Goal: Task Accomplishment & Management: Manage account settings

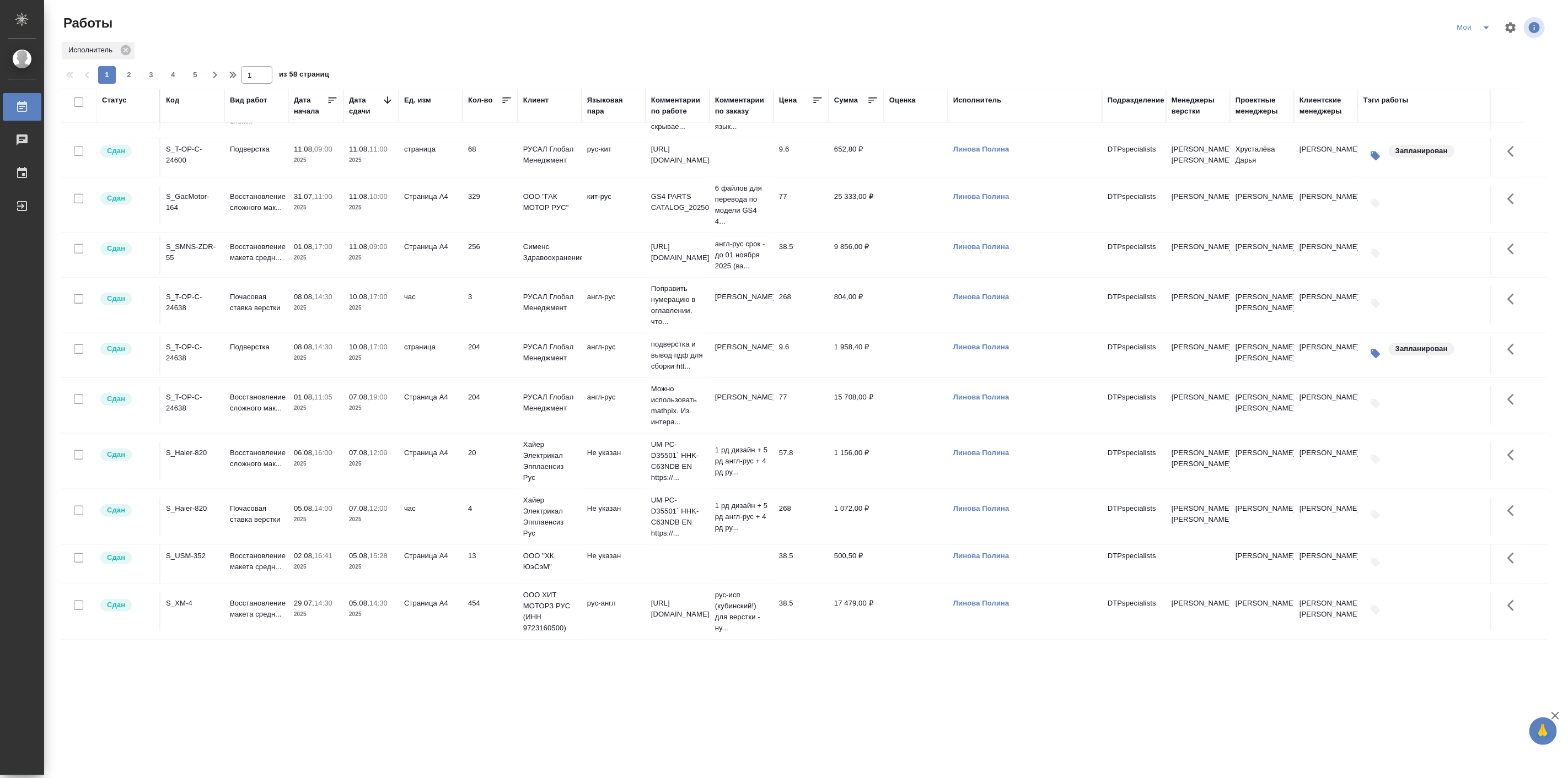
scroll to position [811, 0]
drag, startPoint x: 173, startPoint y: 99, endPoint x: 186, endPoint y: 117, distance: 22.2
click at [173, 99] on div "Код" at bounding box center [172, 101] width 13 height 11
click at [186, 117] on div "Код" at bounding box center [192, 121] width 53 height 51
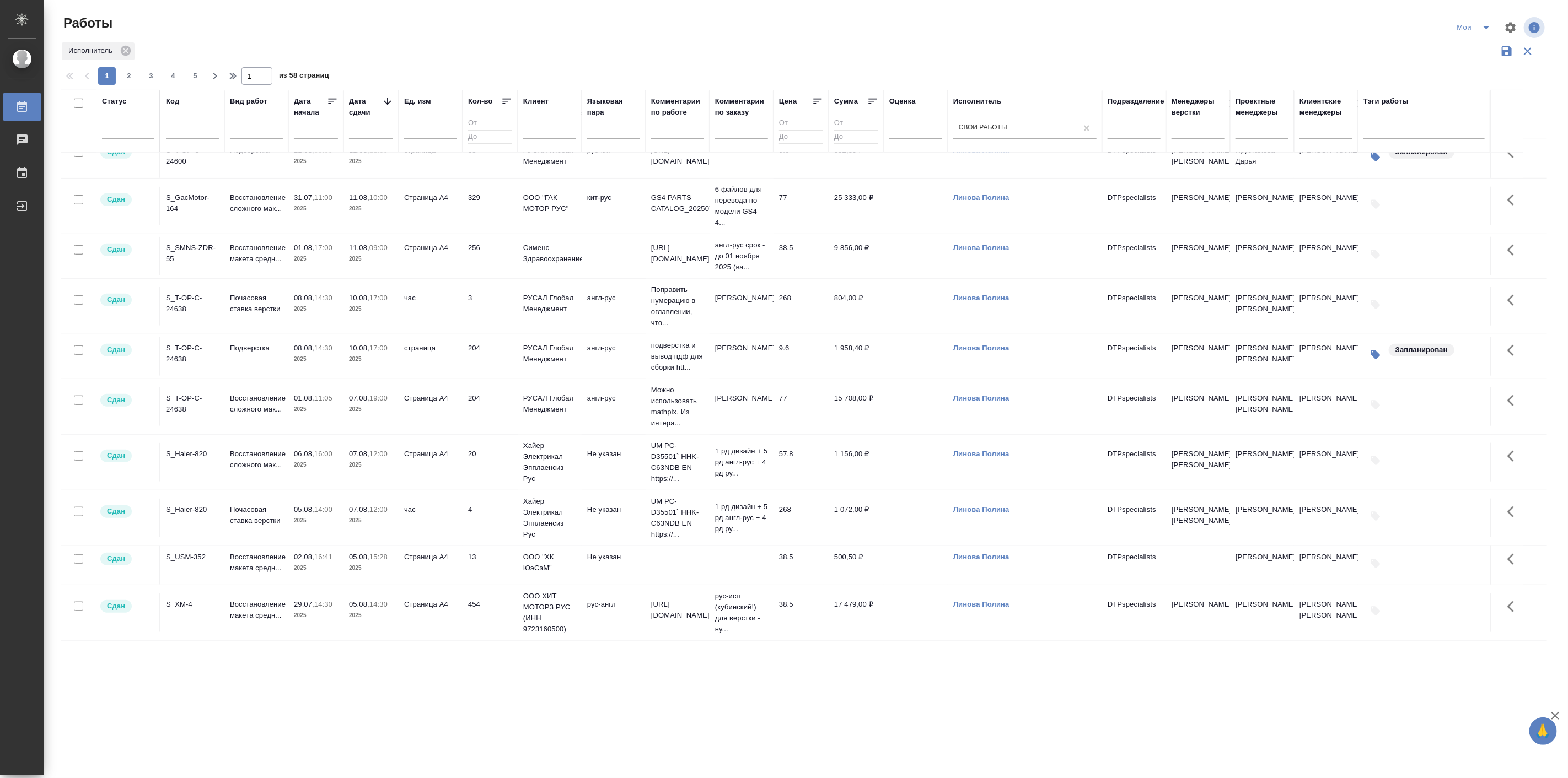
click at [191, 125] on input "text" at bounding box center [192, 132] width 53 height 13
paste input "C_HUAWEI-749"
type input "C_HUAWEI-749"
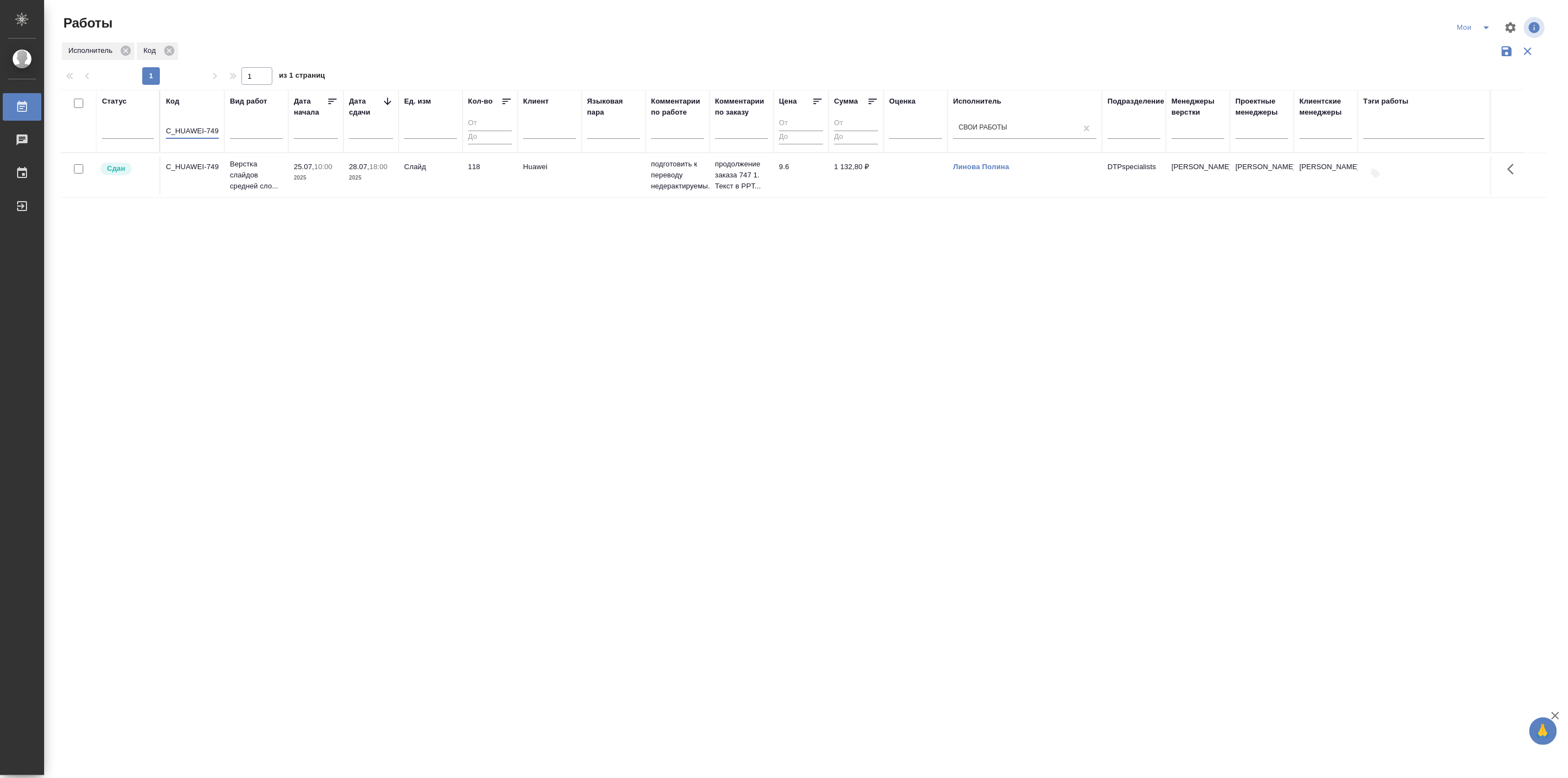
scroll to position [0, 0]
click at [249, 171] on p "Верстка слайдов средней сло..." at bounding box center [256, 175] width 53 height 33
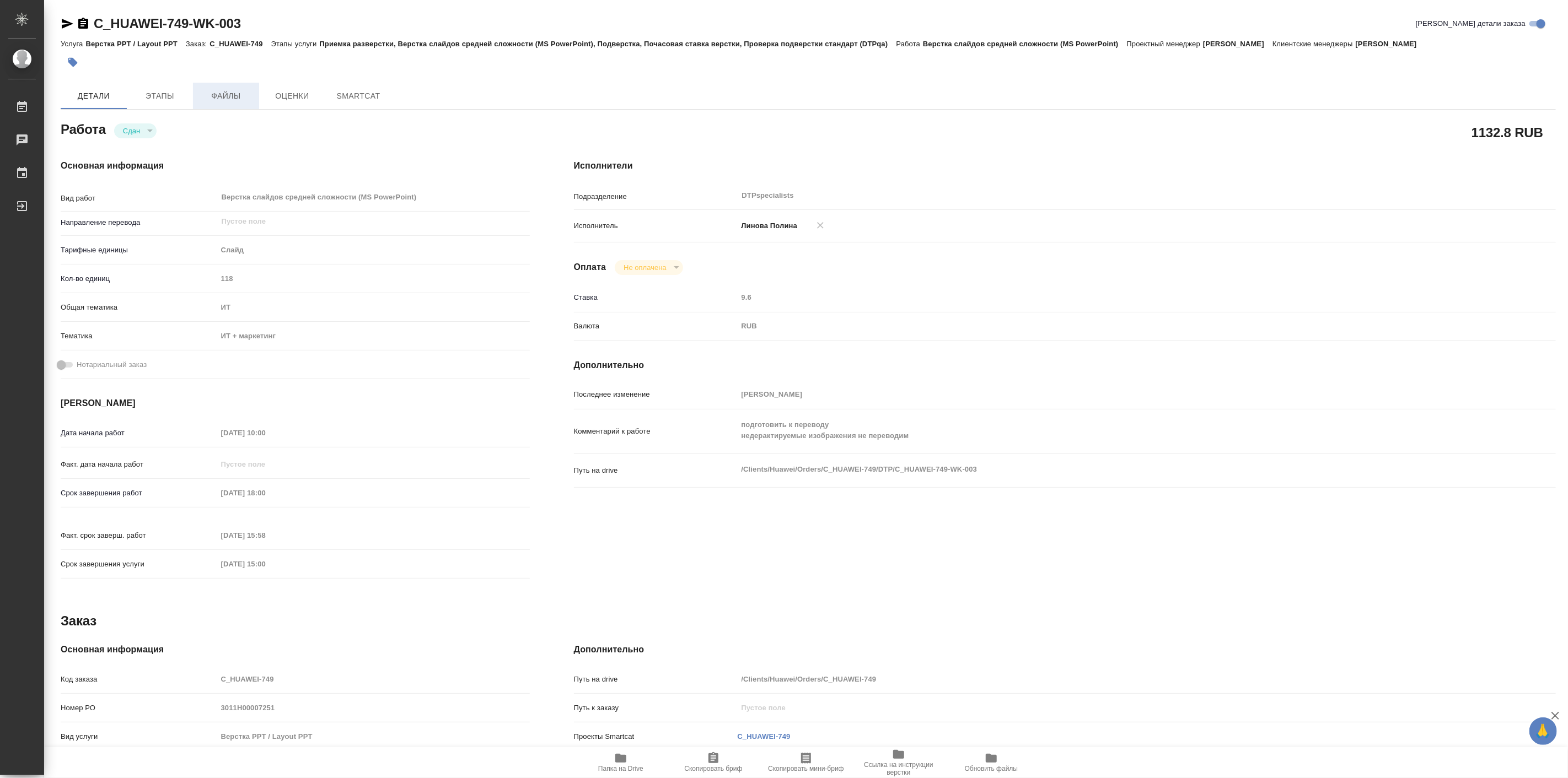
type textarea "x"
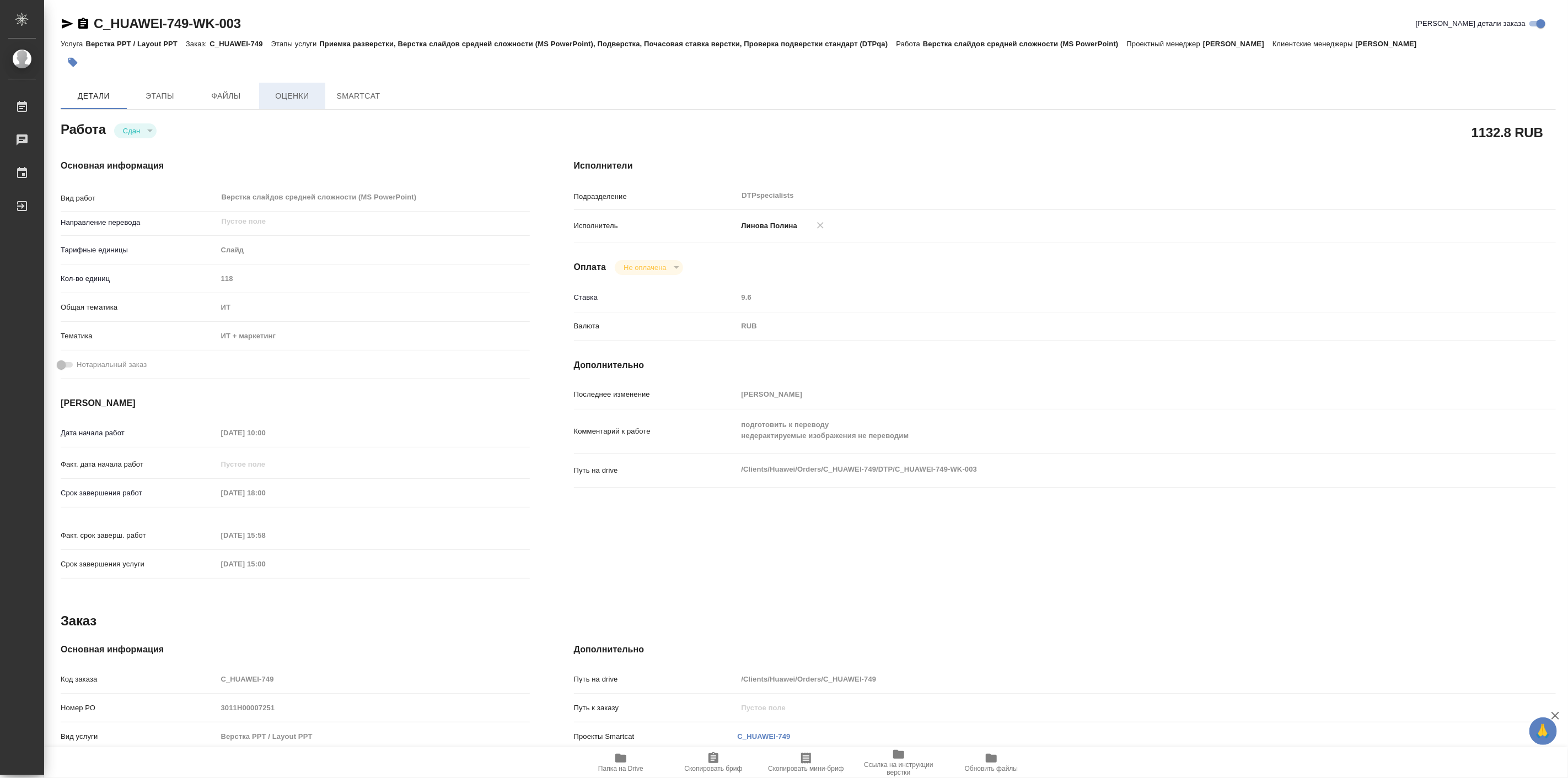
type textarea "x"
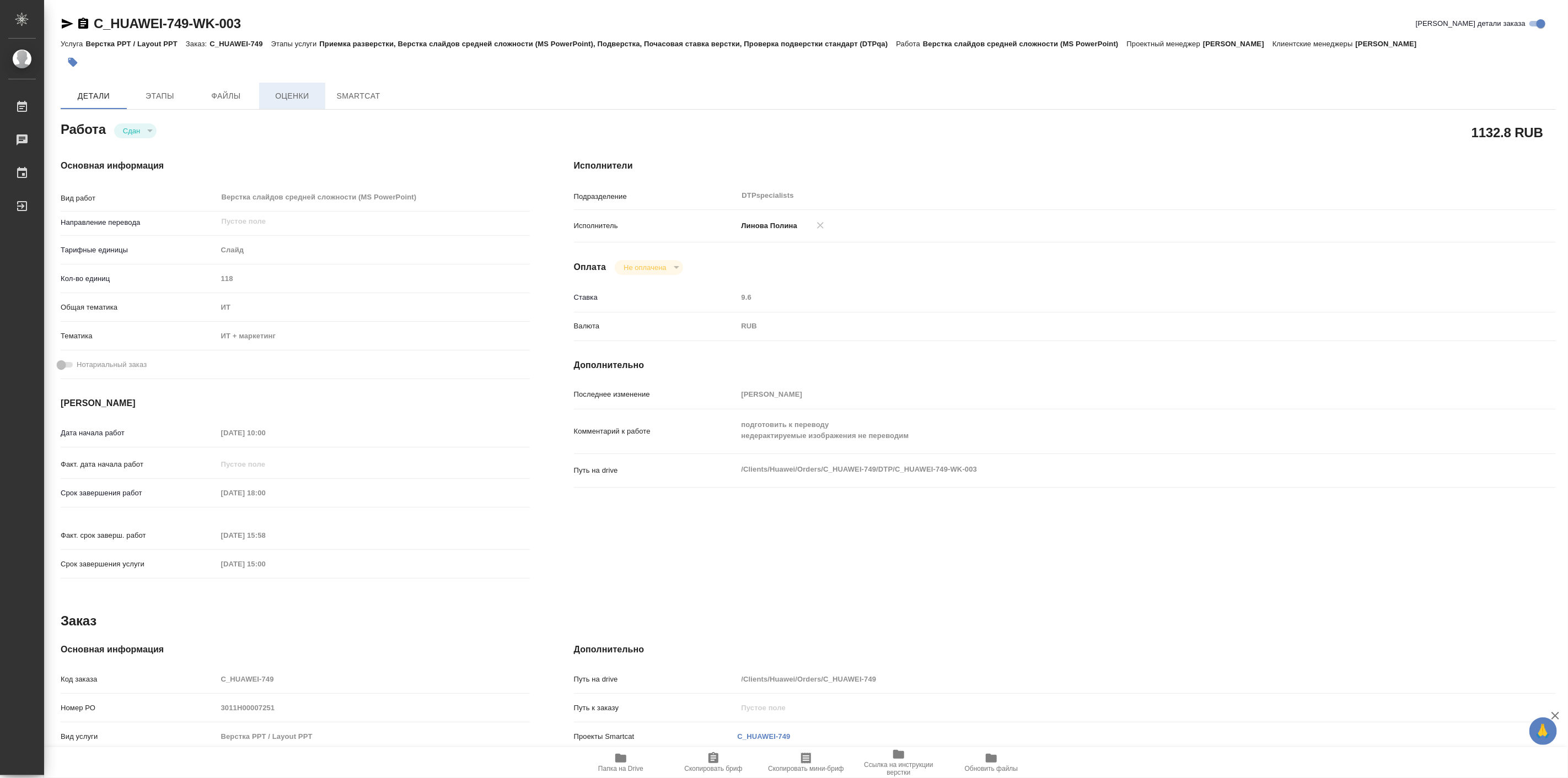
type textarea "x"
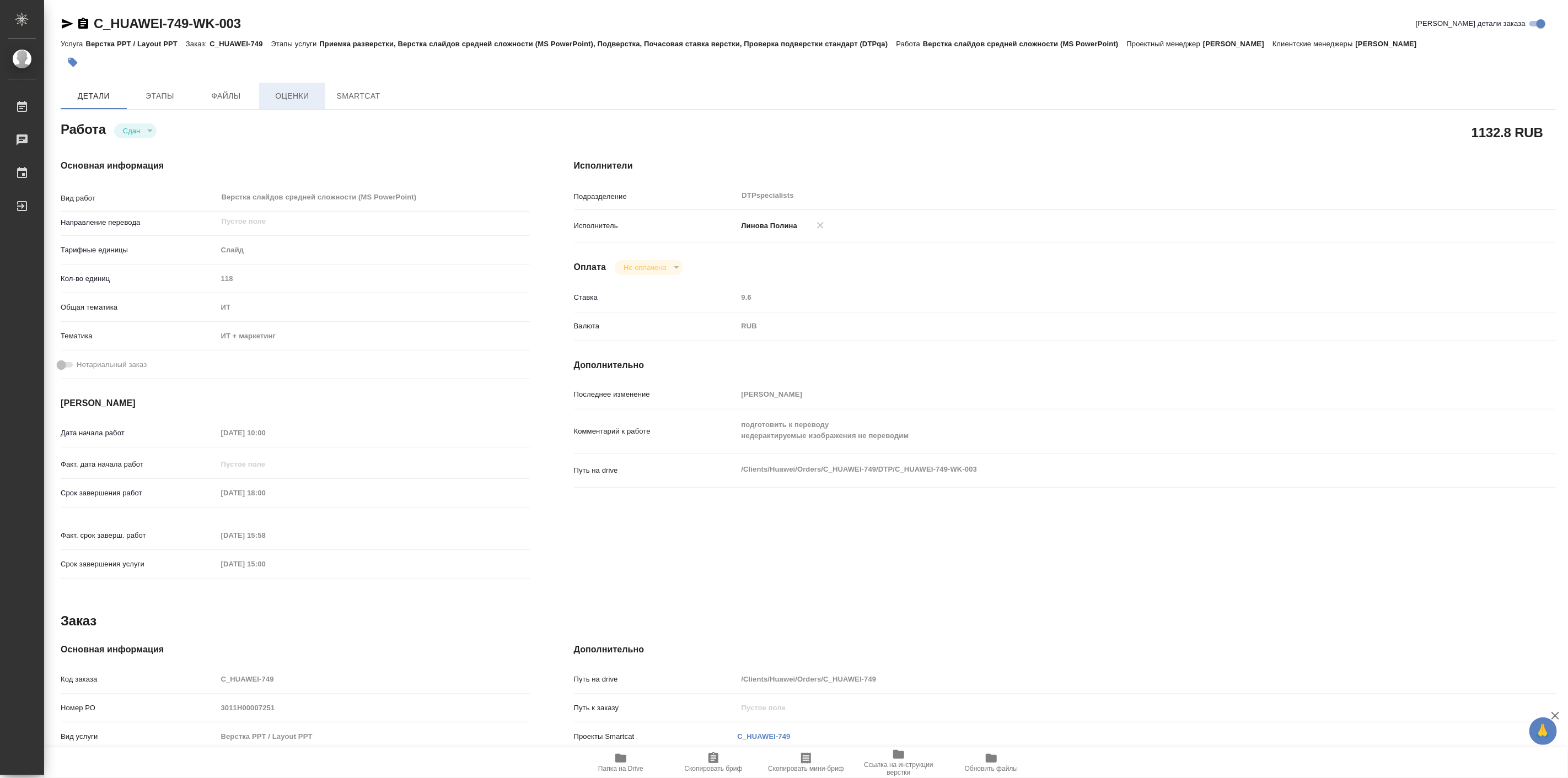
type textarea "x"
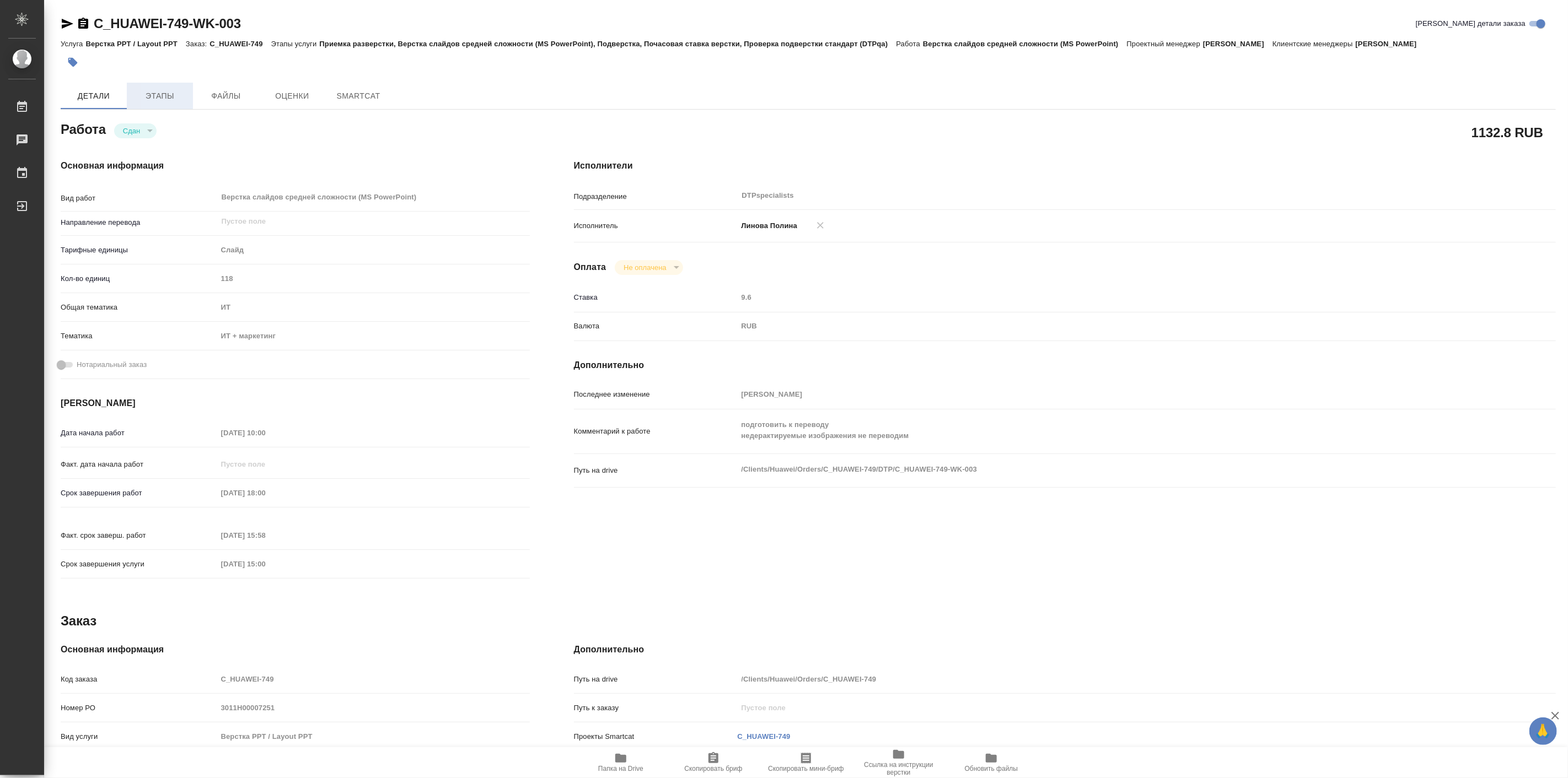
type textarea "x"
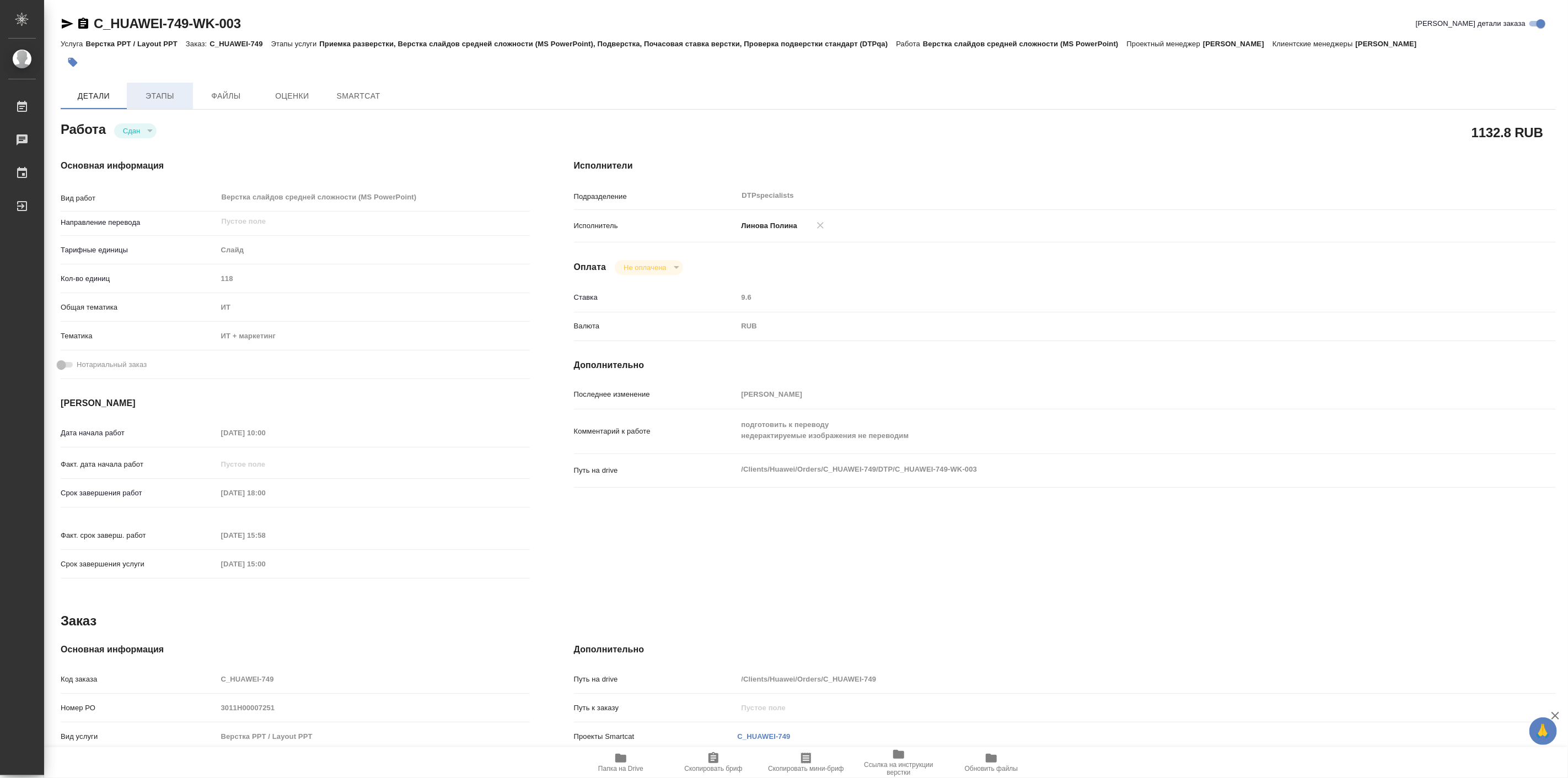
type textarea "x"
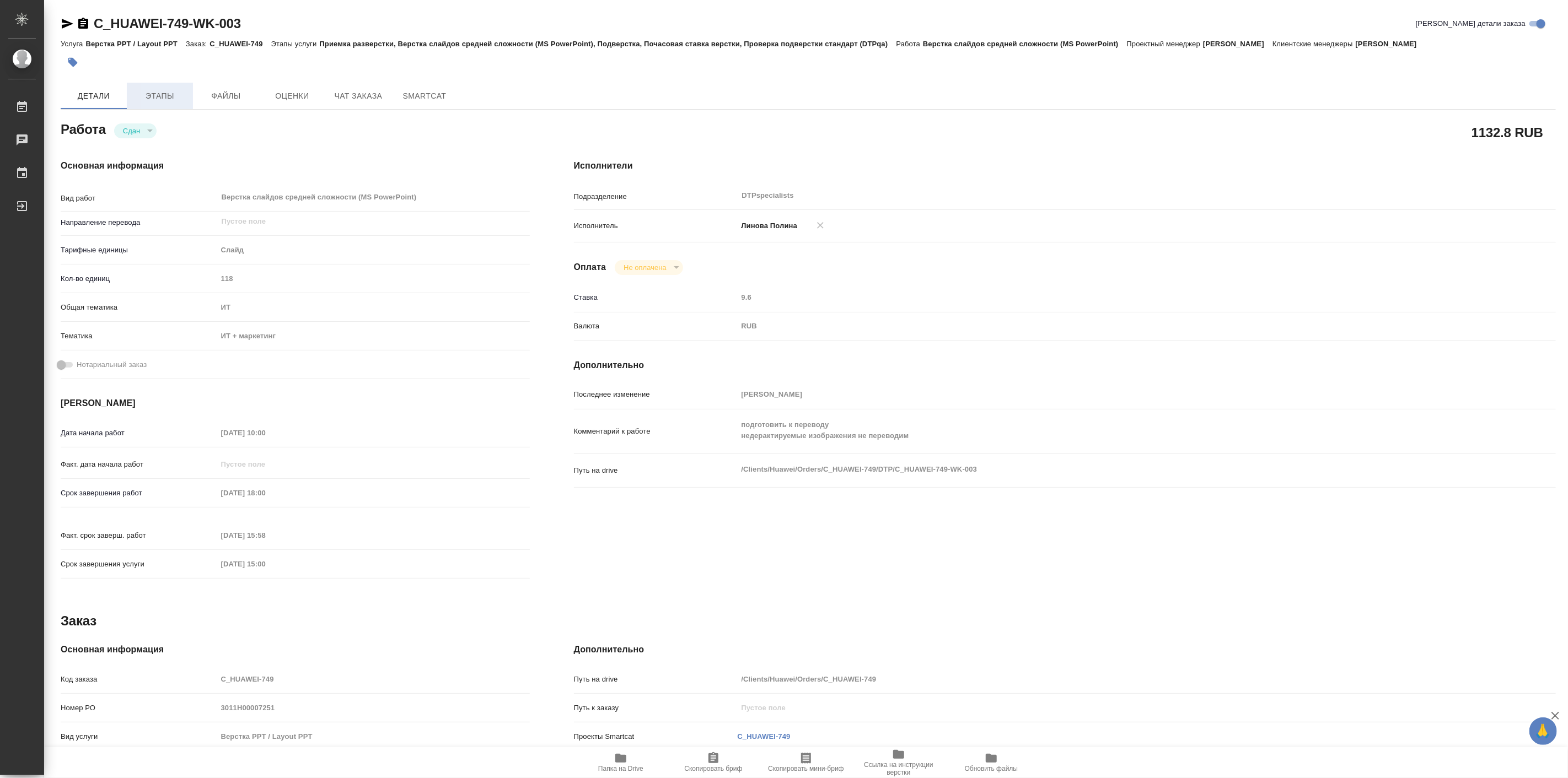
click at [165, 90] on span "Этапы" at bounding box center [159, 96] width 53 height 13
type textarea "x"
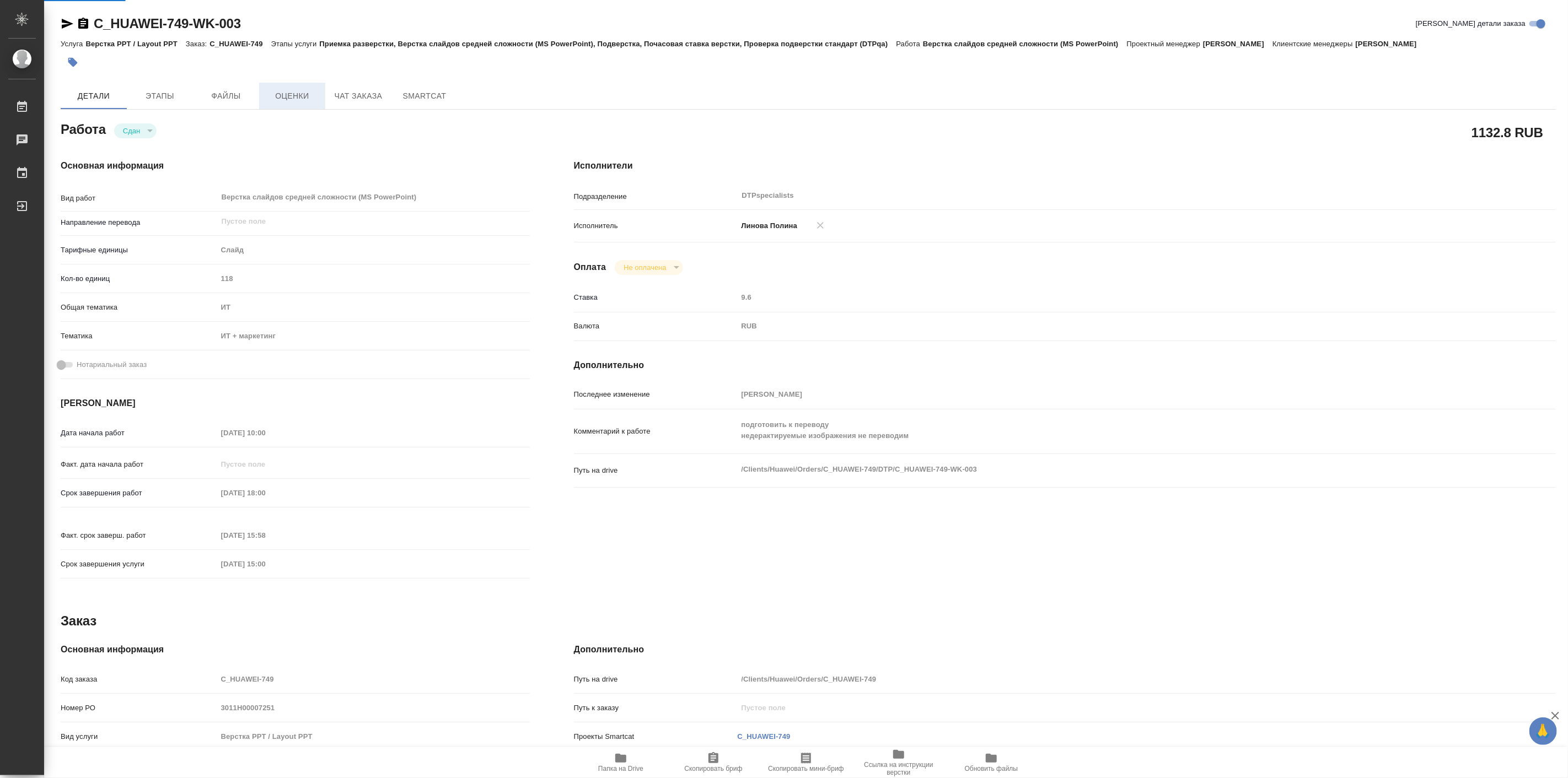
type textarea "x"
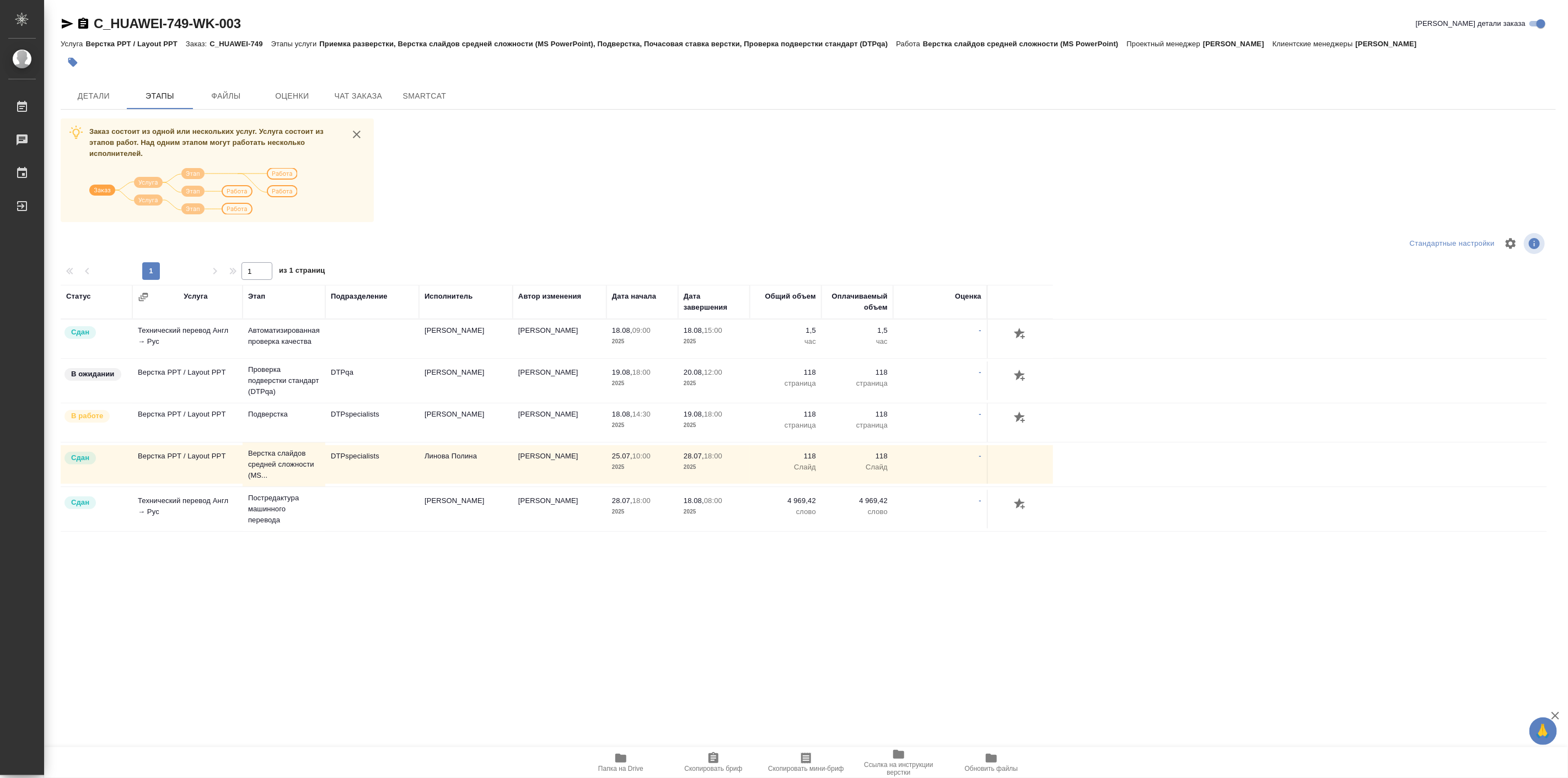
click at [353, 90] on span "Чат заказа" at bounding box center [358, 96] width 53 height 13
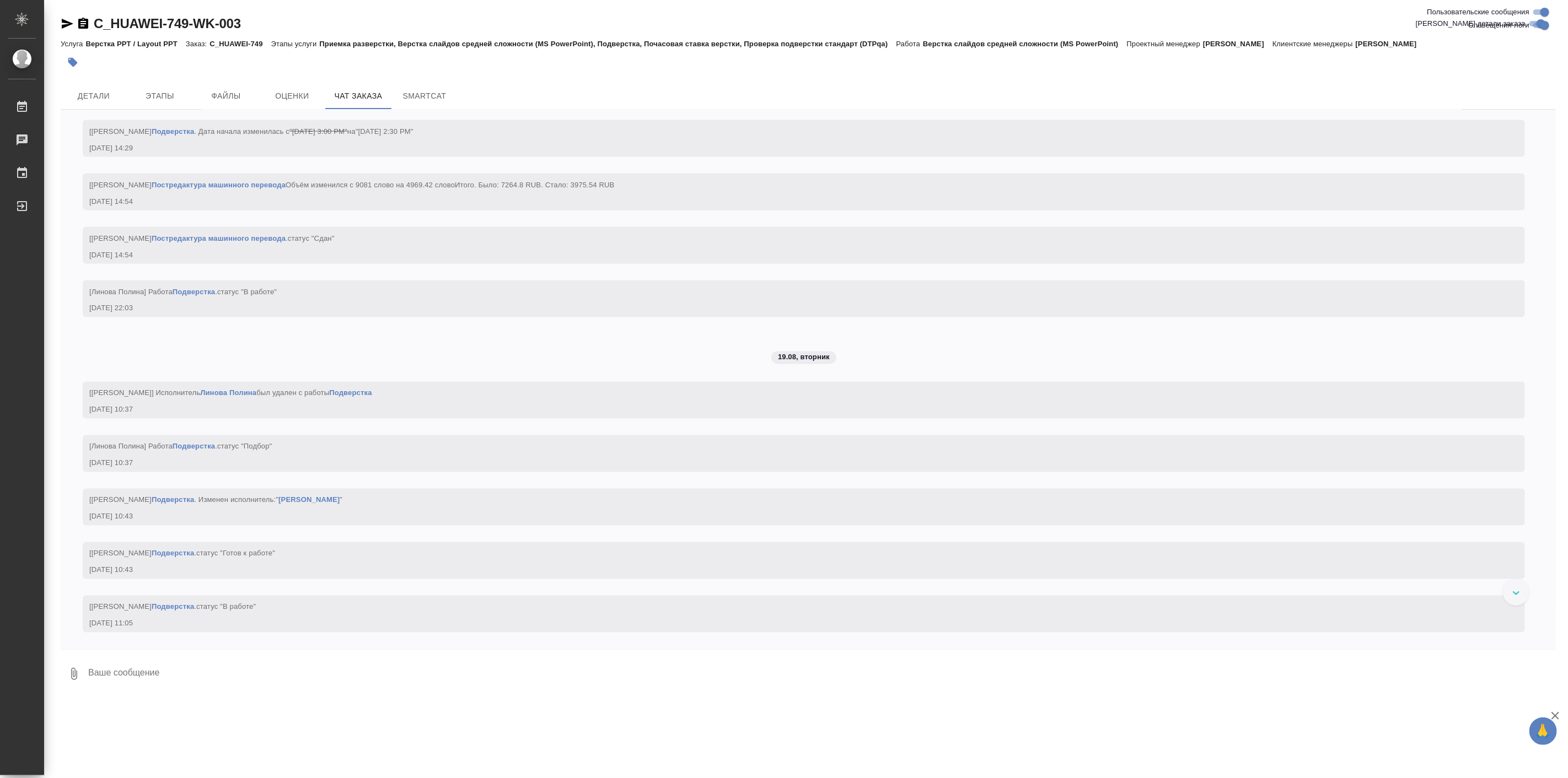
scroll to position [5230, 0]
click at [1460, 87] on div "Детали Этапы Файлы Оценки Чат заказа SmartCat" at bounding box center [808, 95] width 1496 height 26
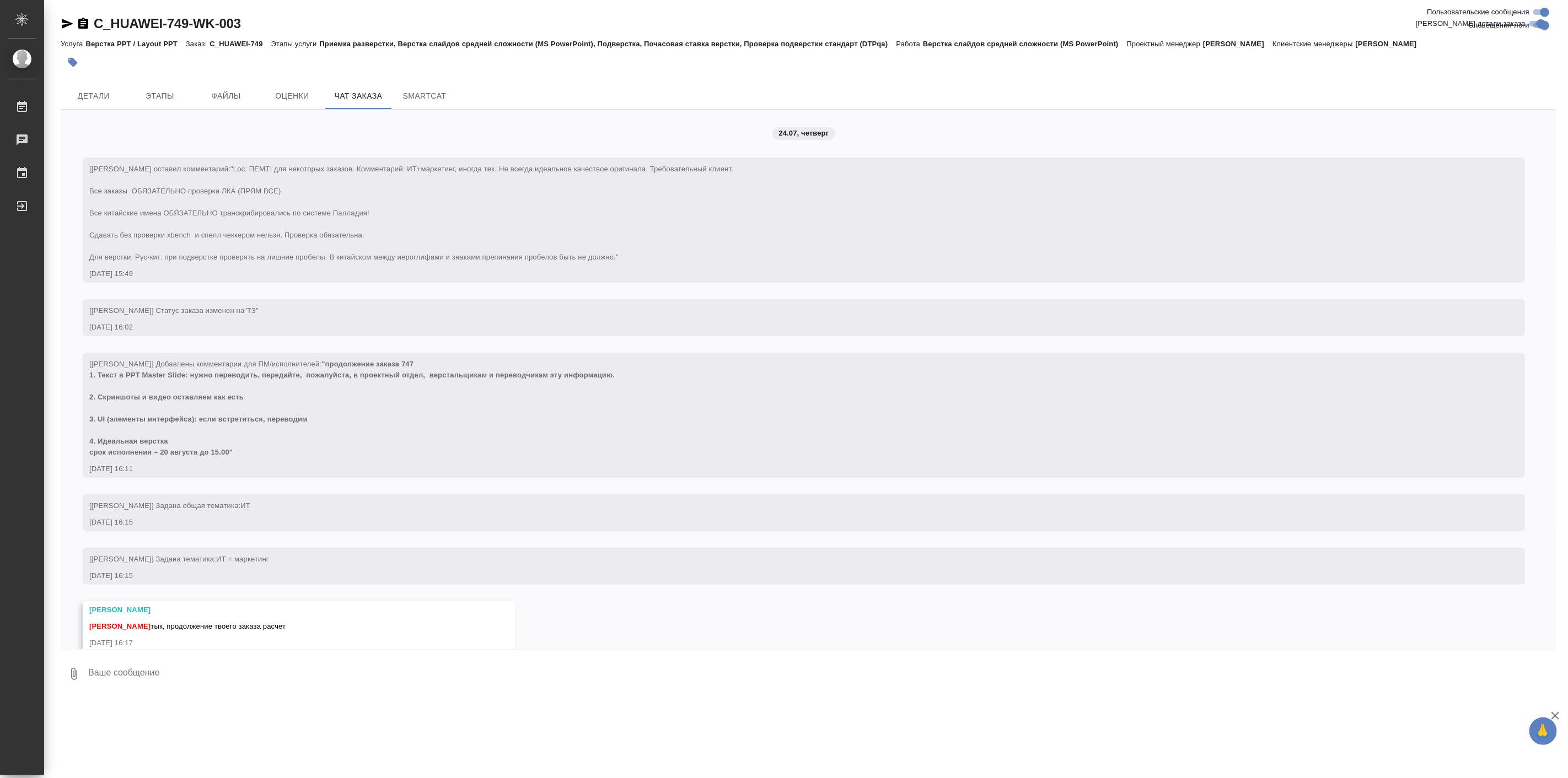
scroll to position [5230, 0]
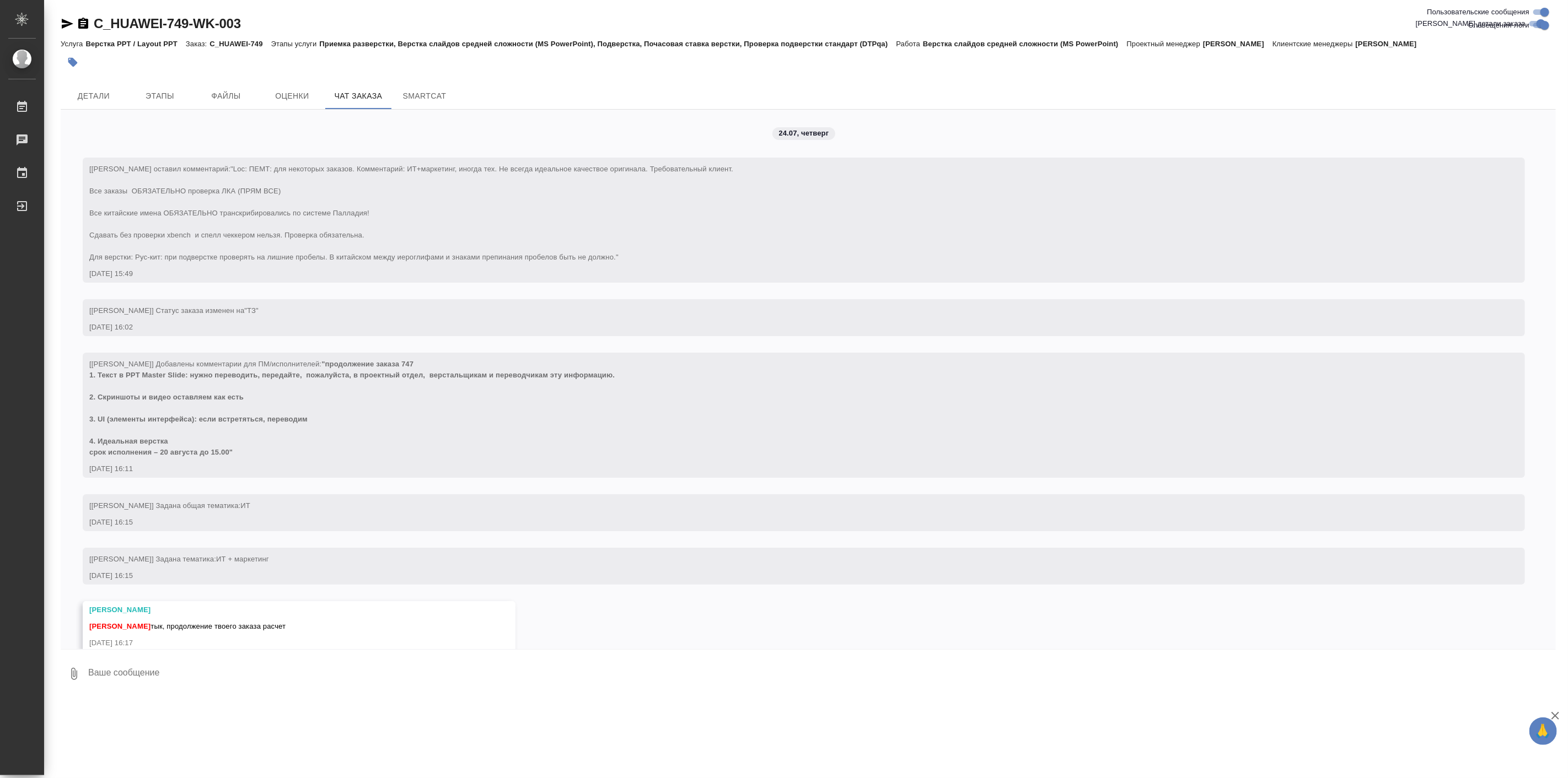
scroll to position [5230, 0]
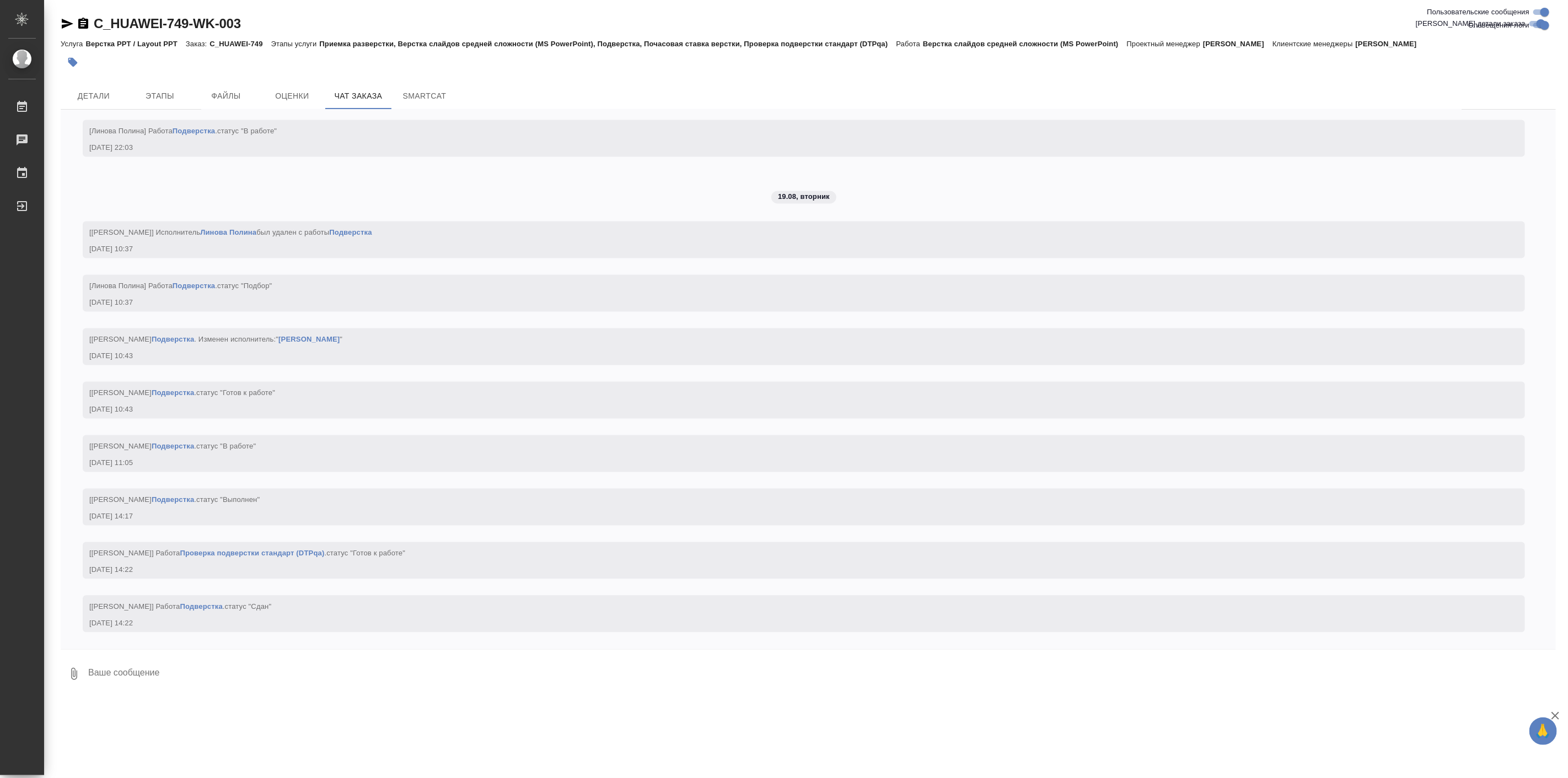
scroll to position [5402, 0]
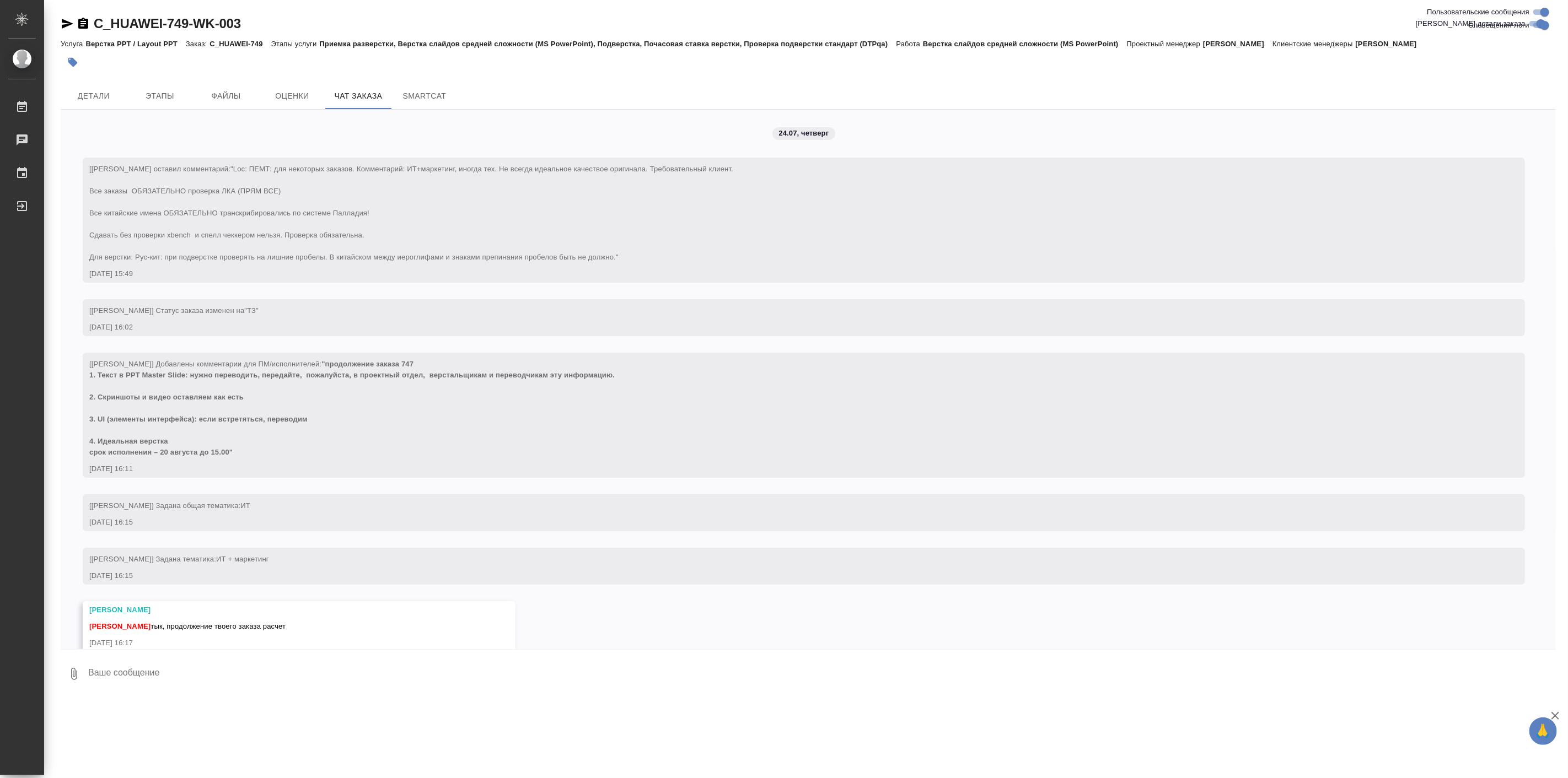
scroll to position [5402, 0]
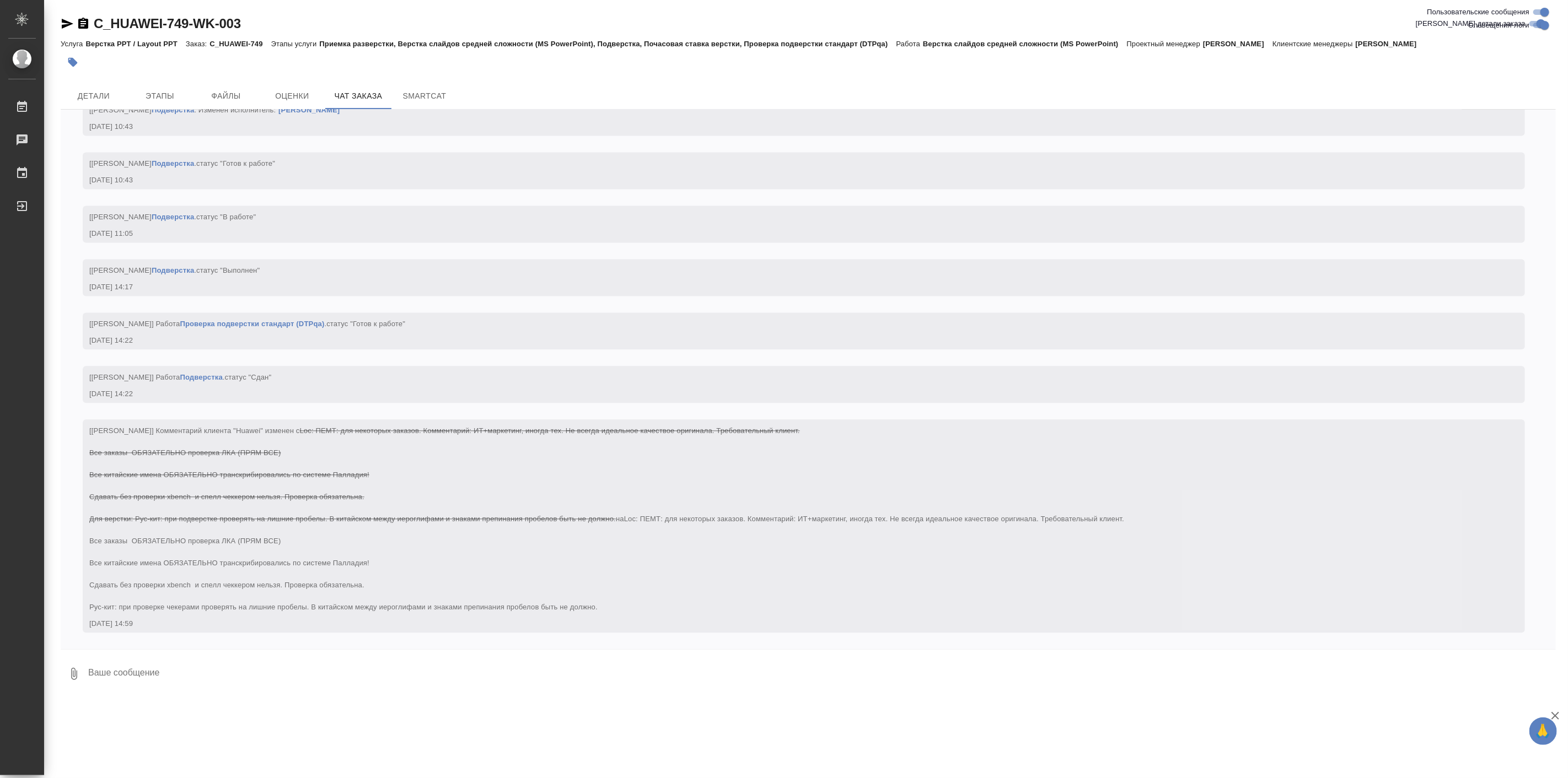
scroll to position [5631, 0]
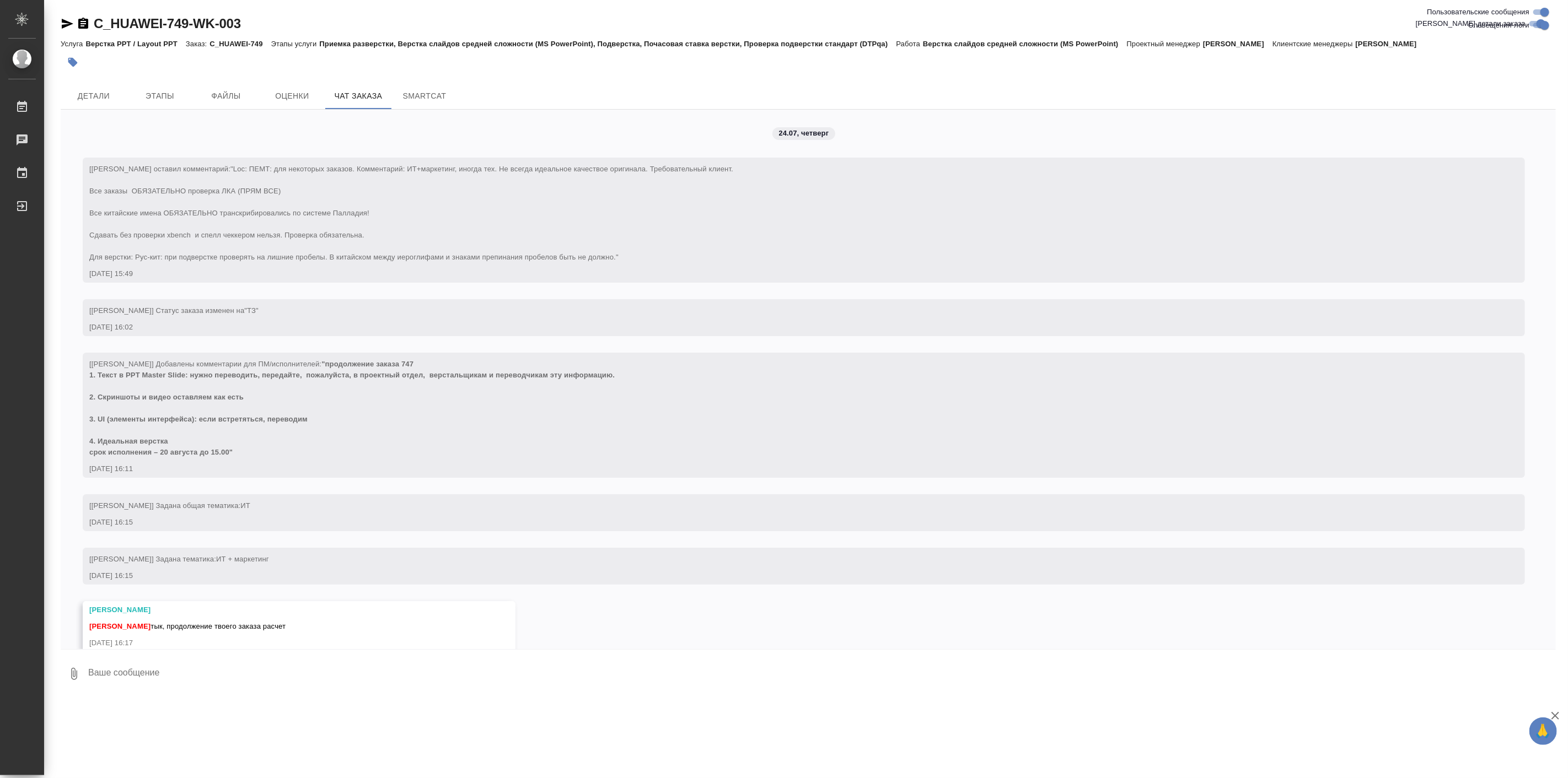
scroll to position [5631, 0]
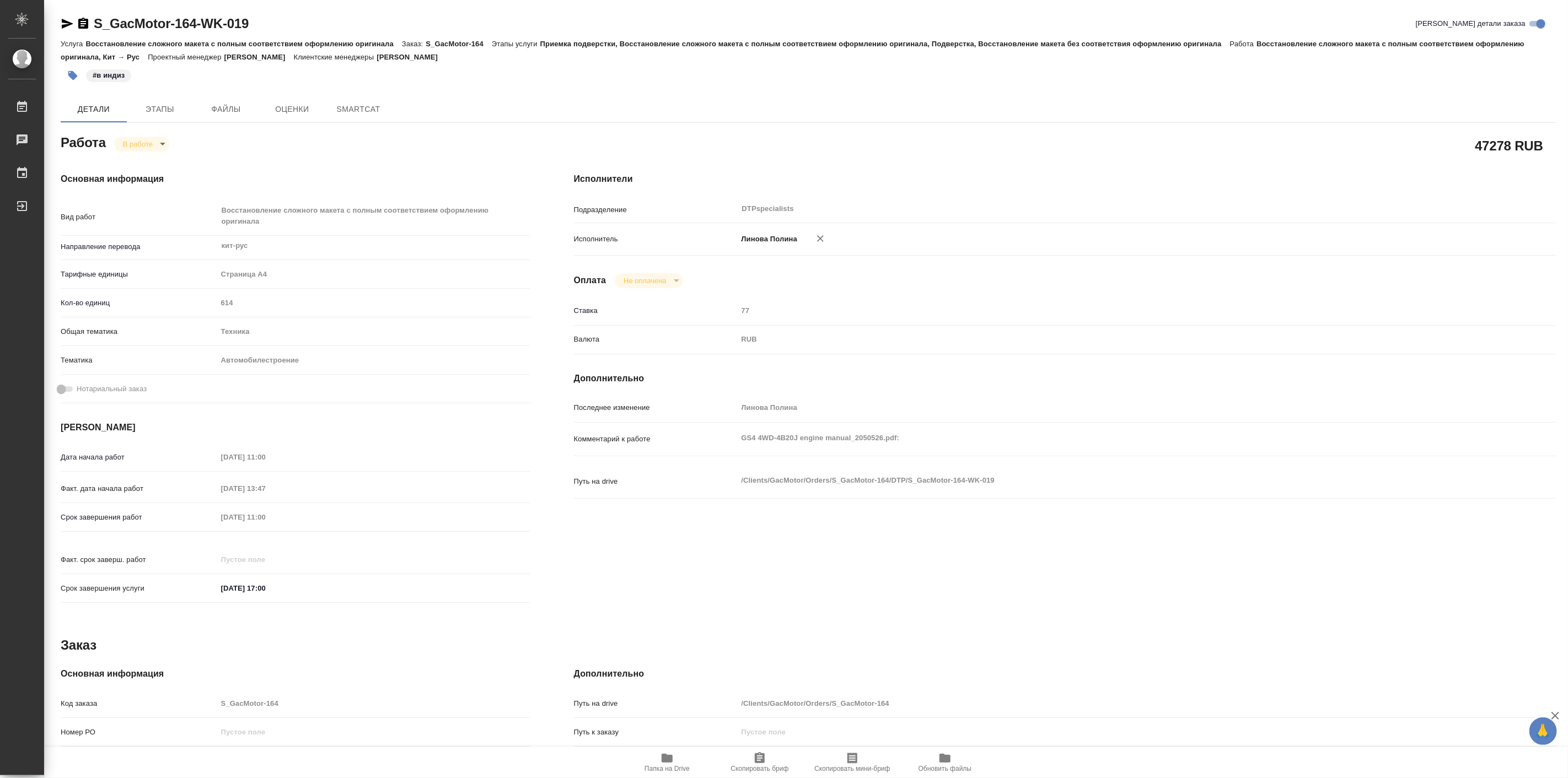
type textarea "x"
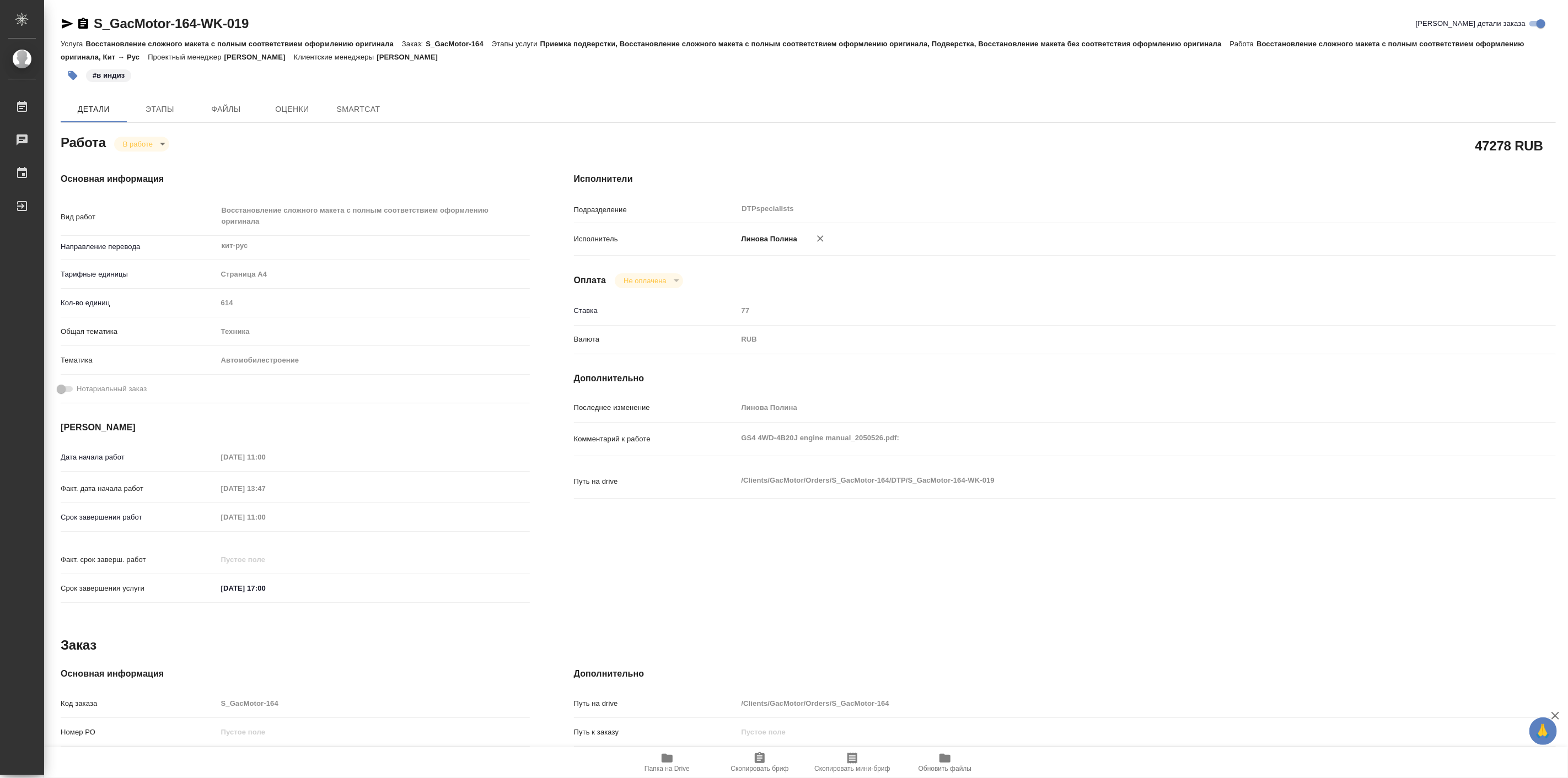
type textarea "x"
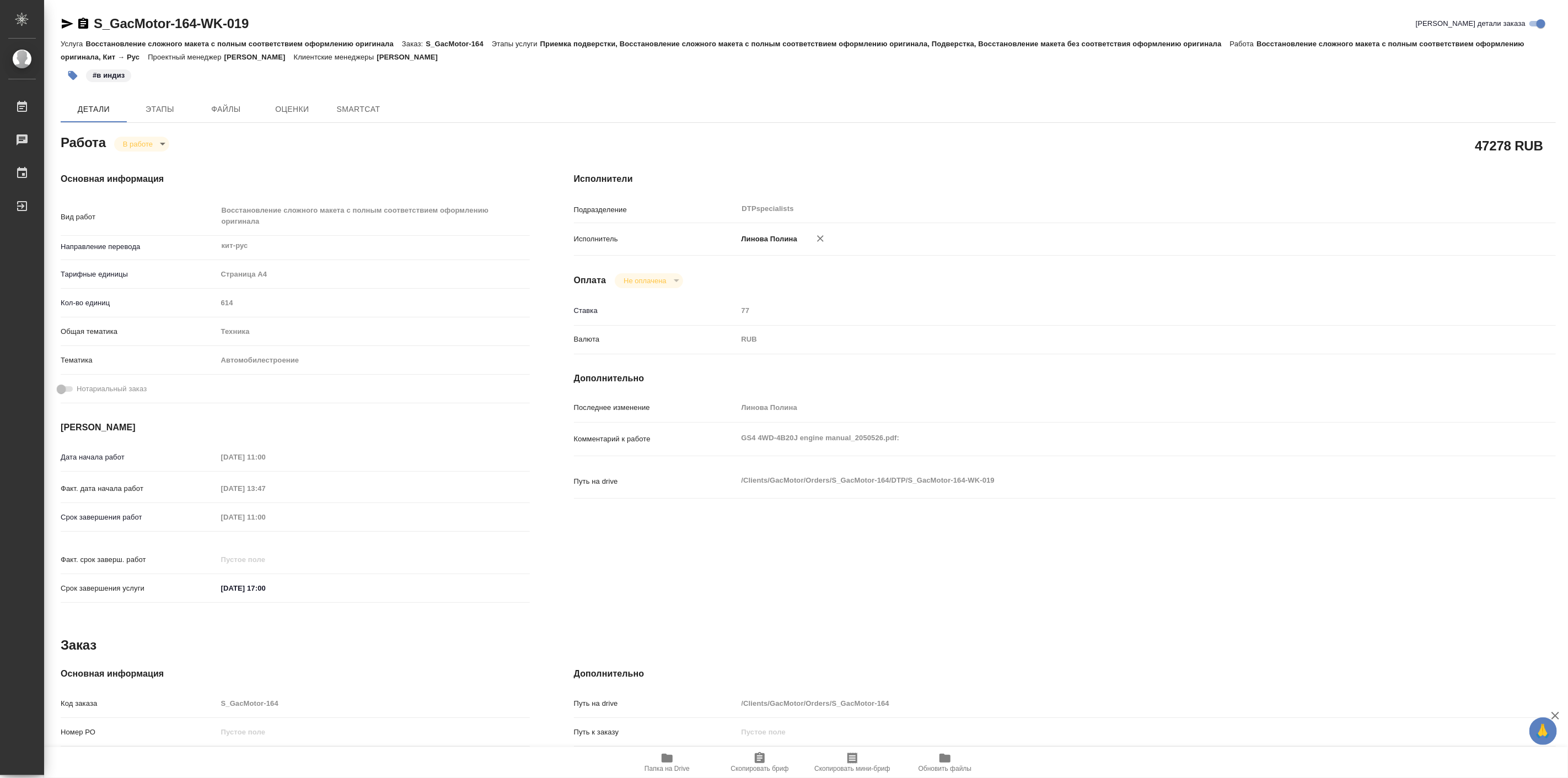
type textarea "x"
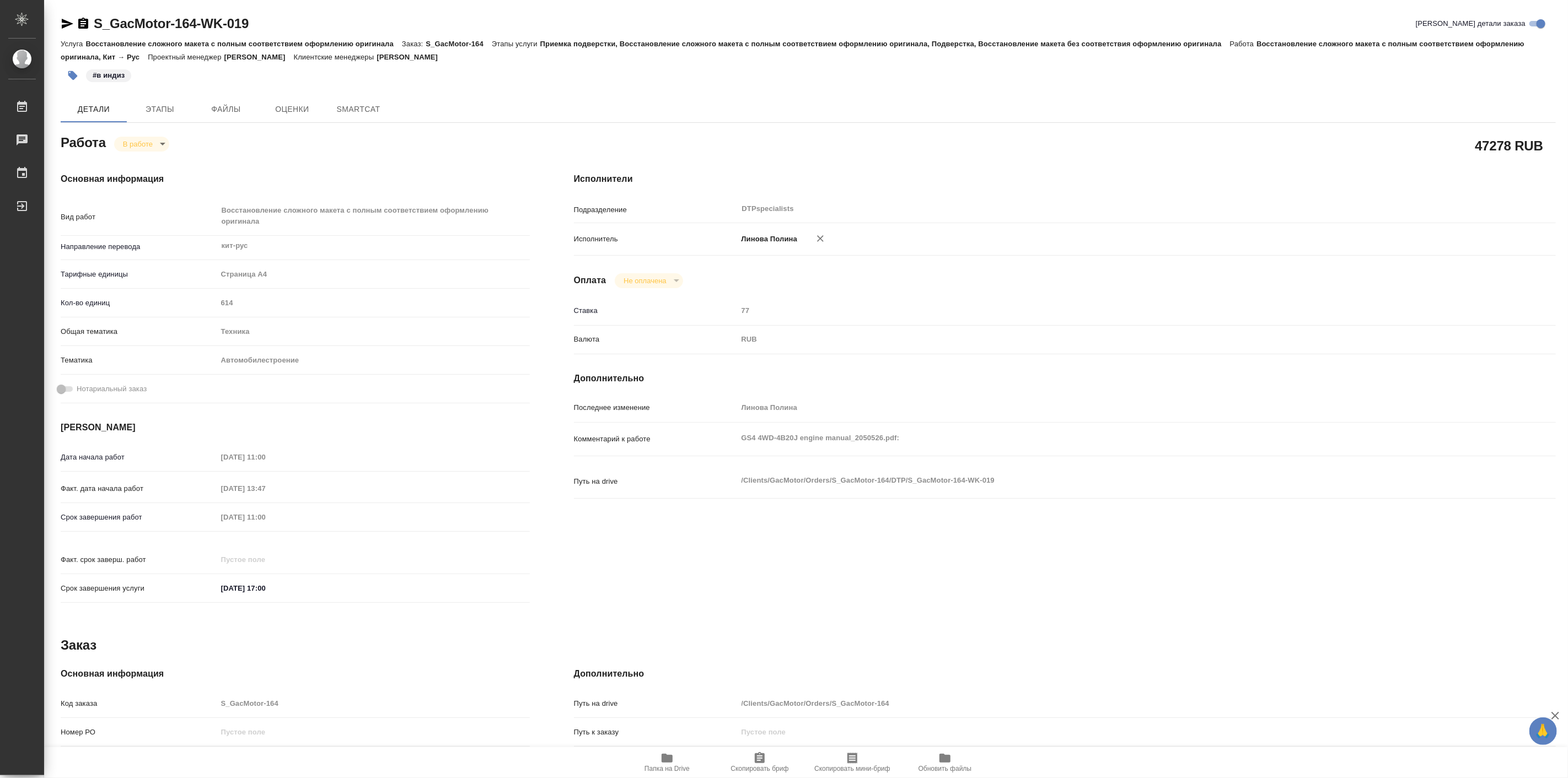
type textarea "x"
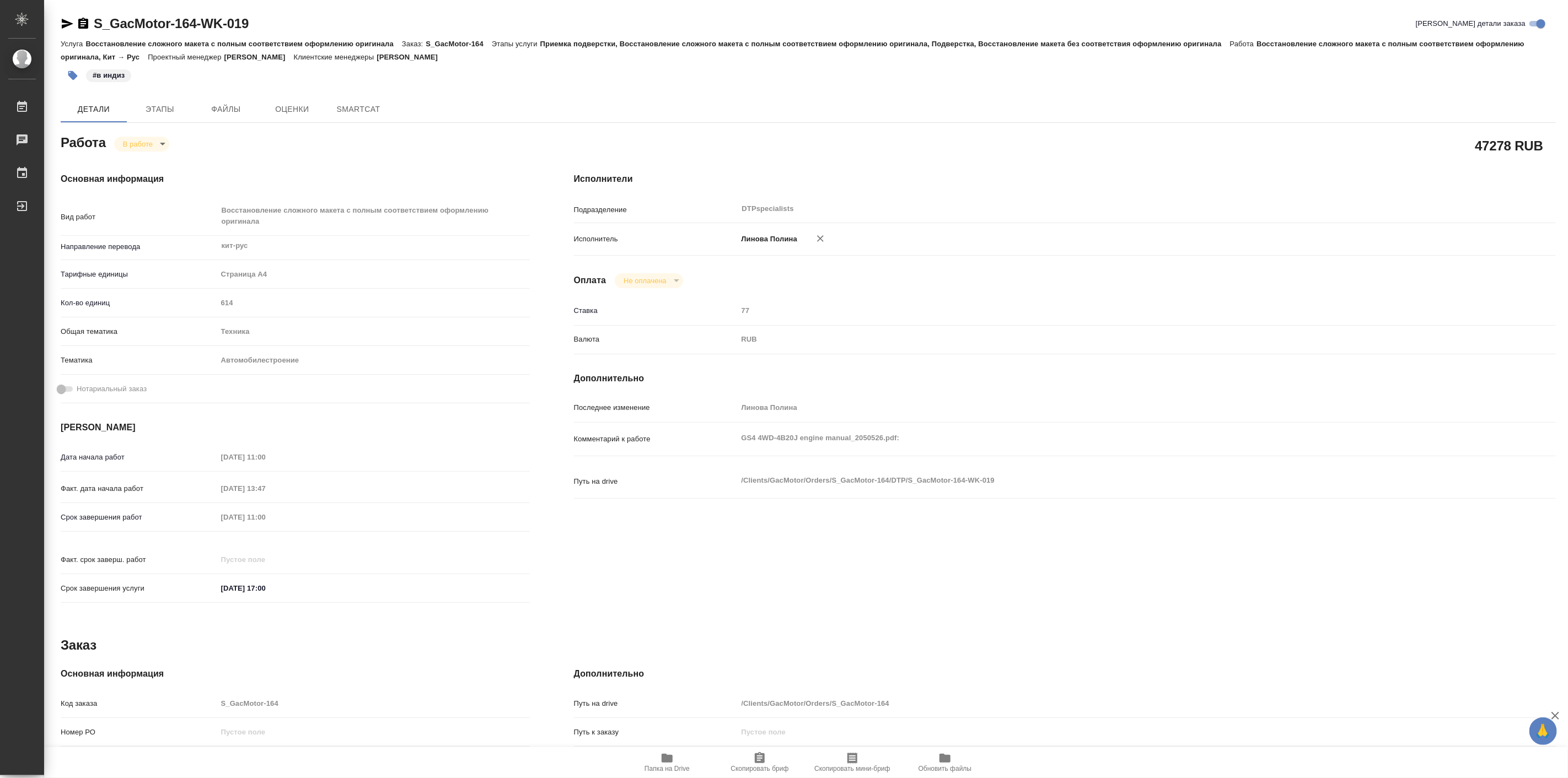
type textarea "x"
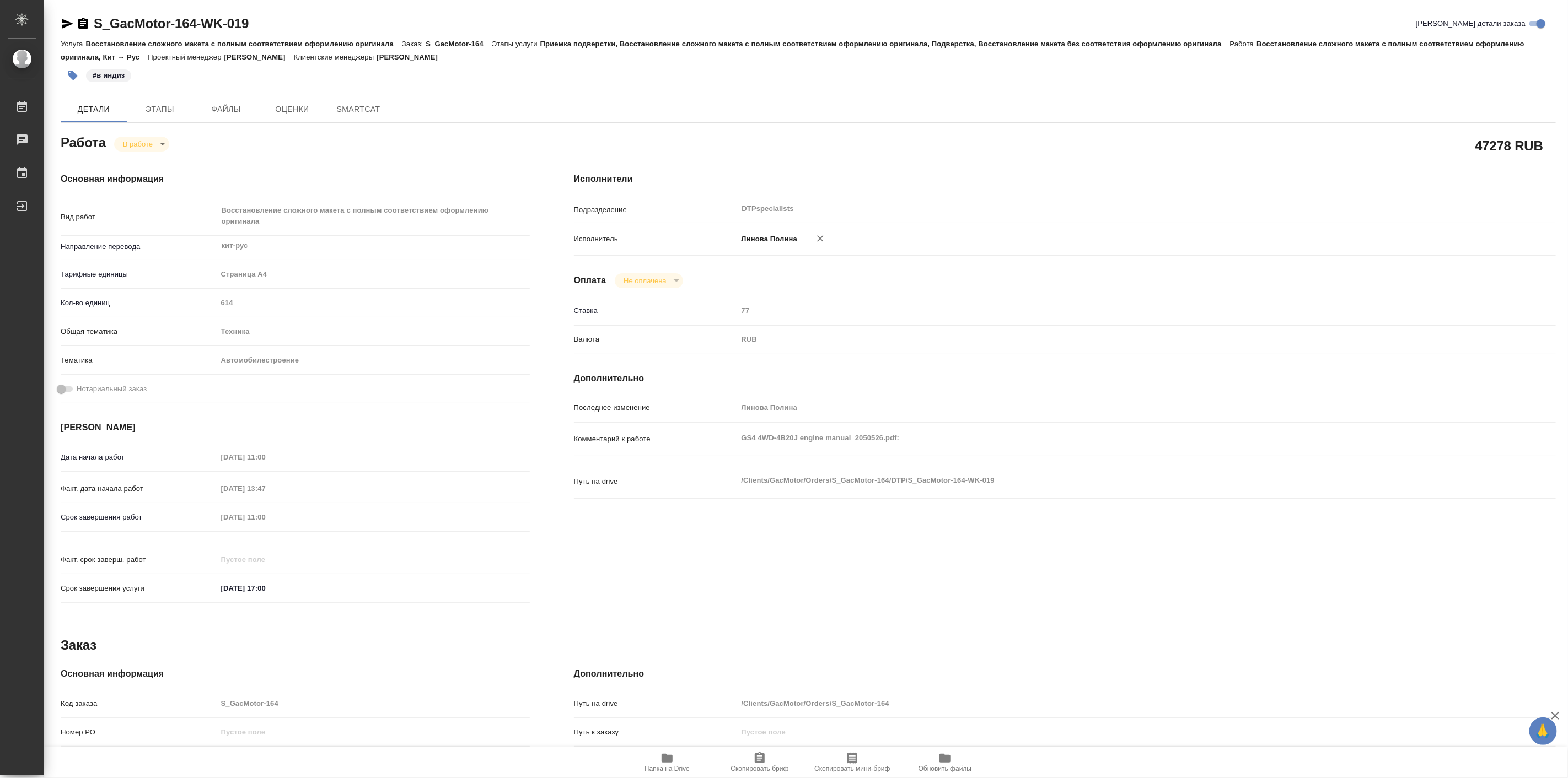
type textarea "x"
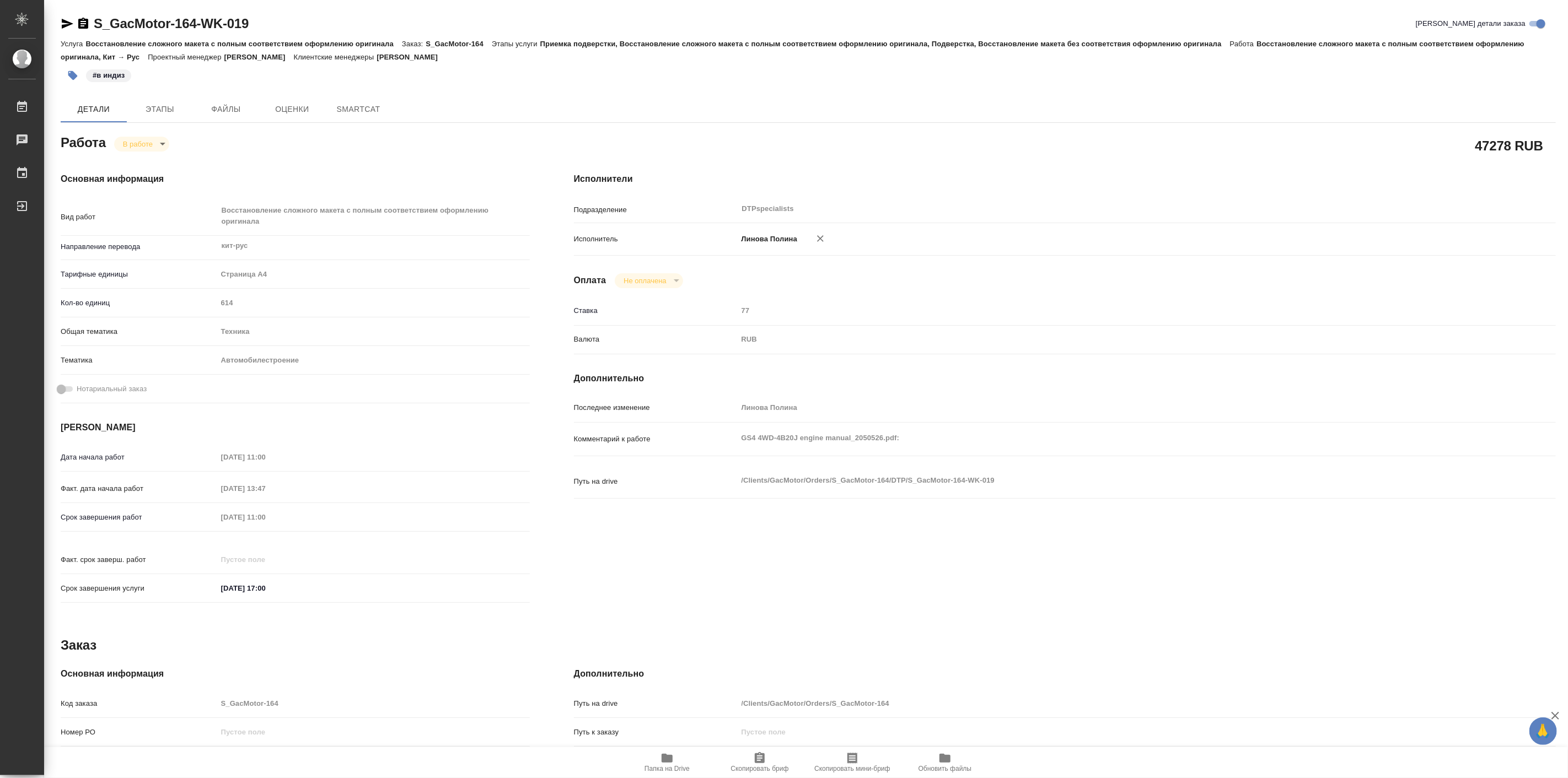
type textarea "x"
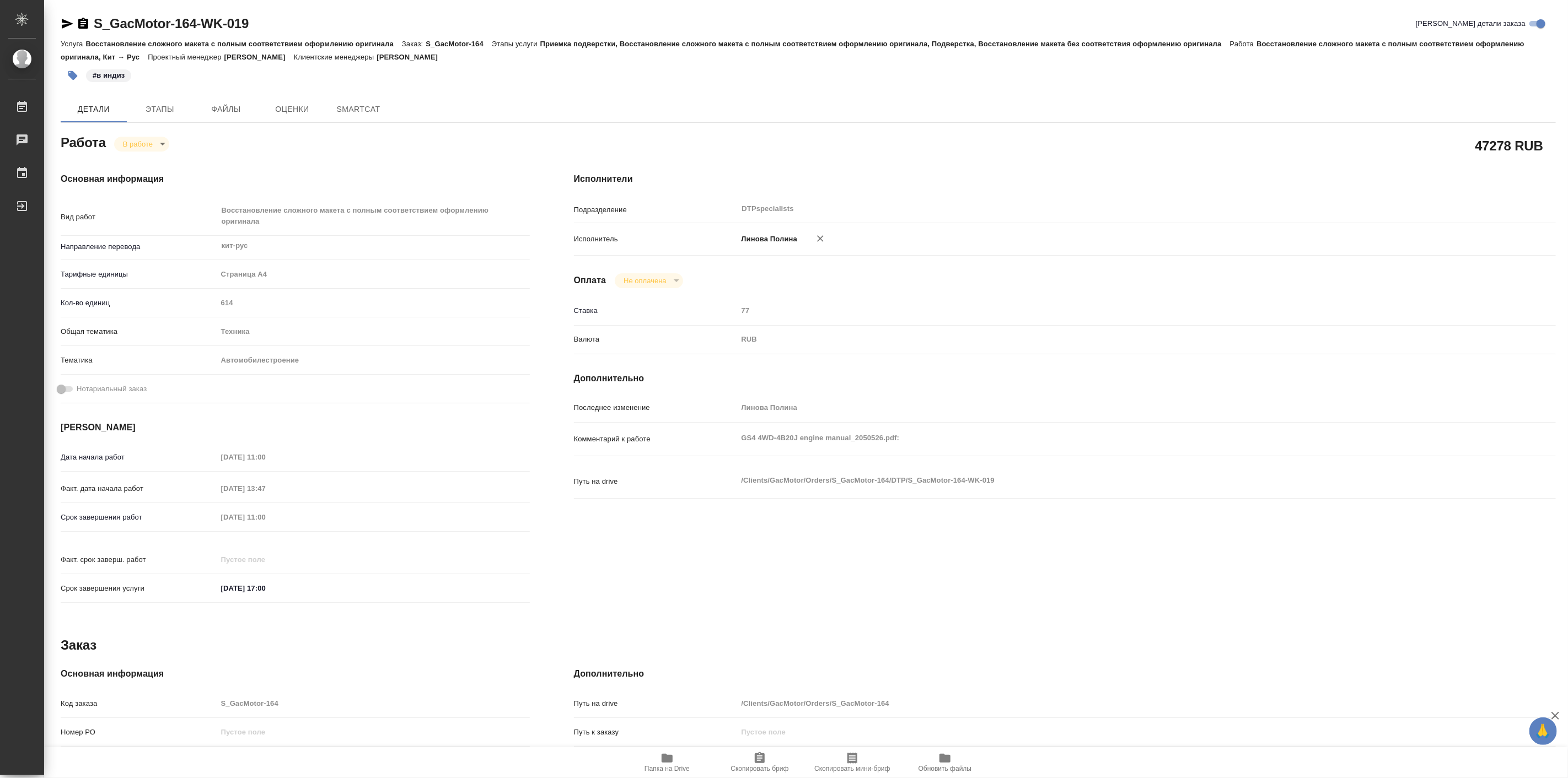
type textarea "x"
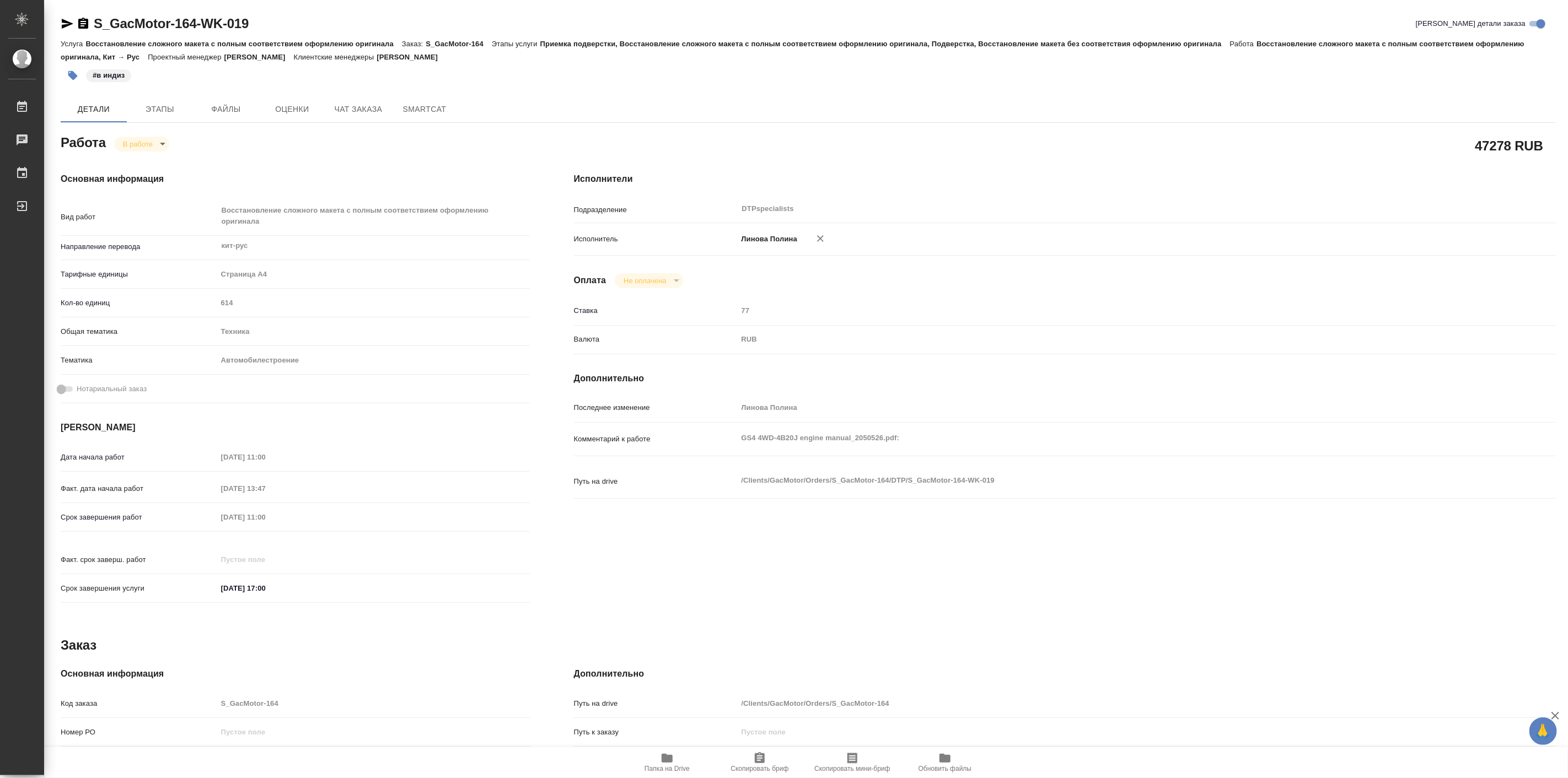
click at [656, 760] on span "Папка на Drive" at bounding box center [667, 762] width 79 height 21
type textarea "x"
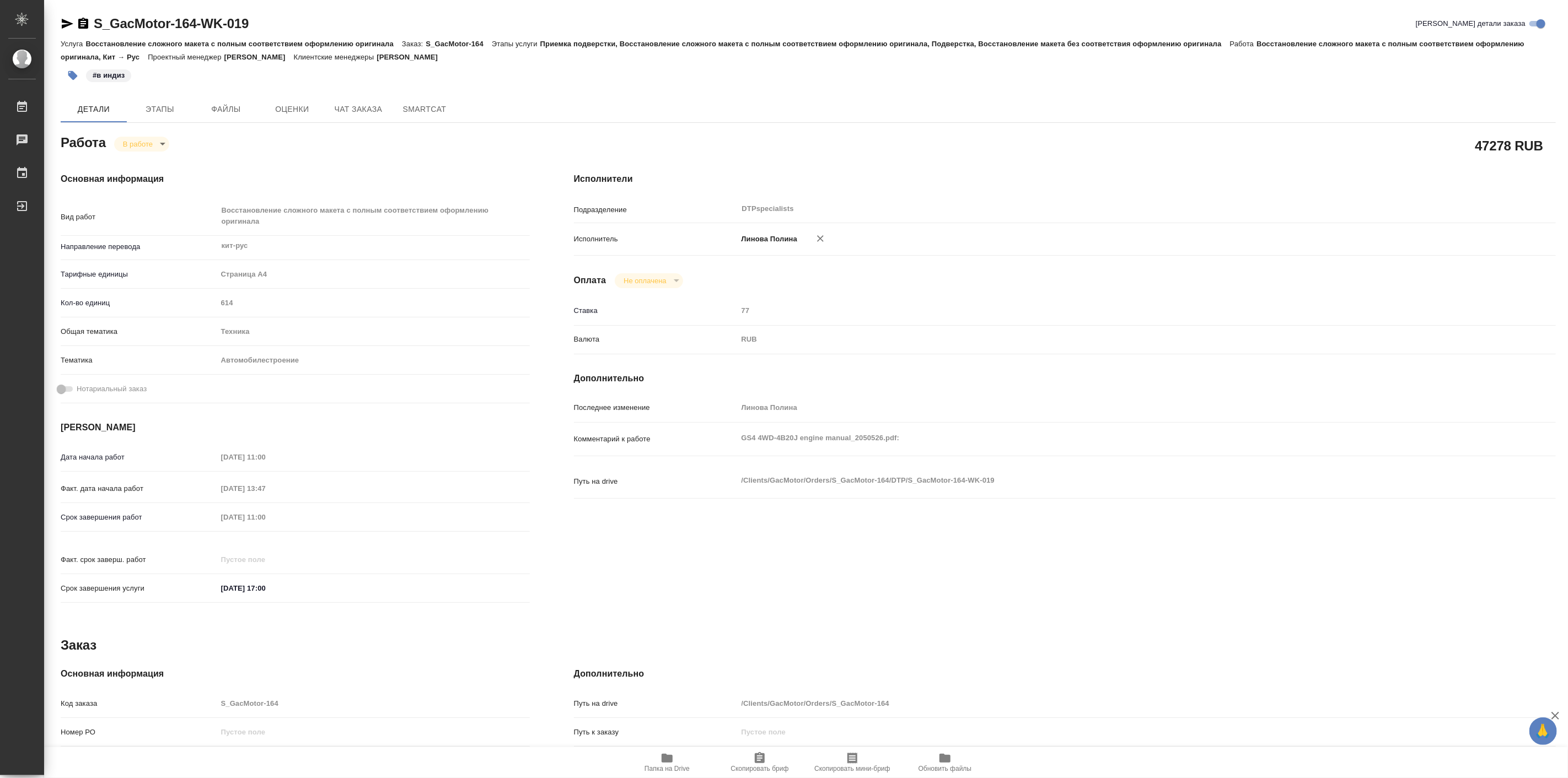
type textarea "x"
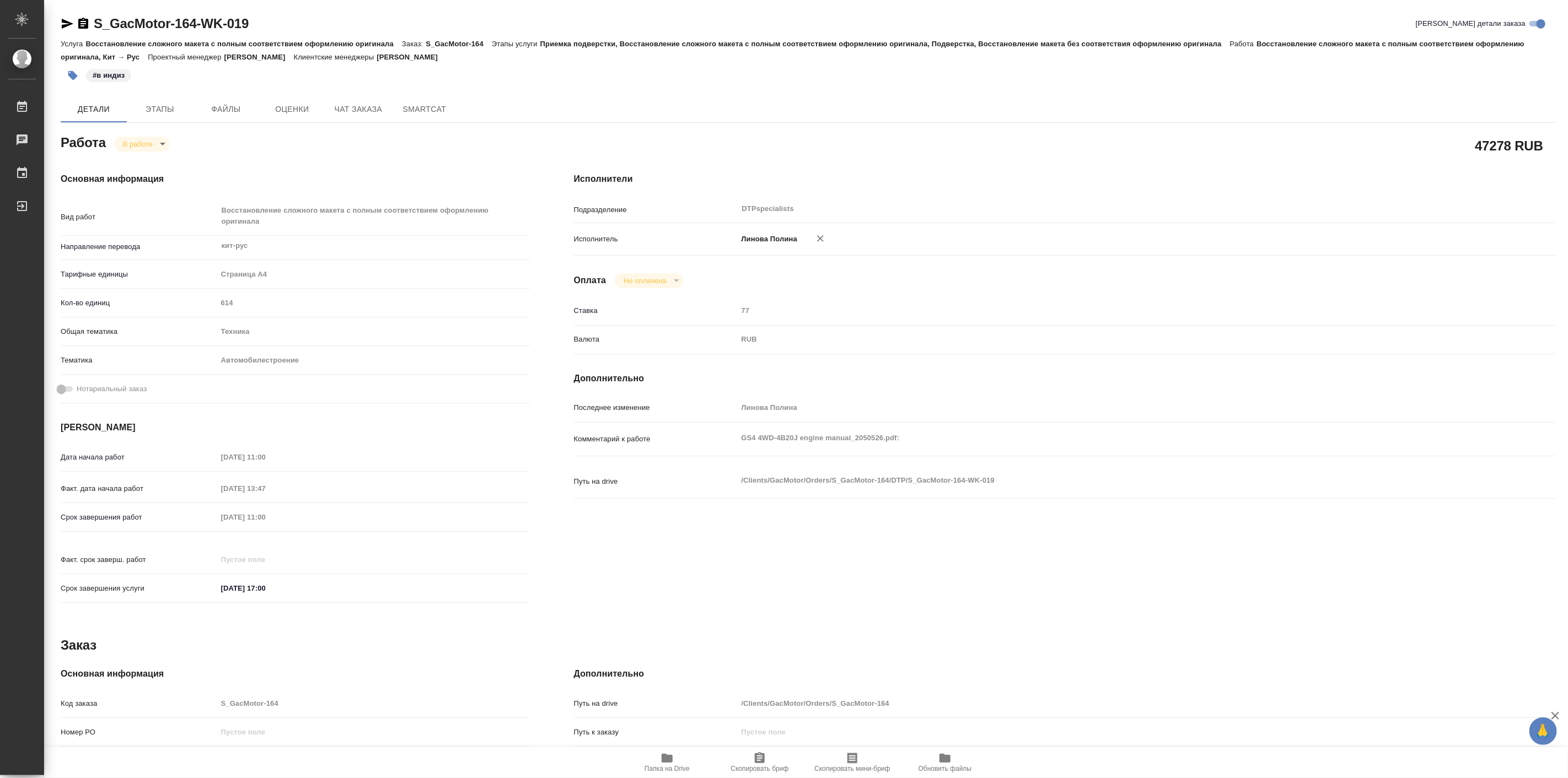
type textarea "x"
click at [668, 760] on icon "button" at bounding box center [667, 758] width 11 height 9
click at [162, 140] on body "🙏 .cls-1 fill:#fff; AWATERA Linova Polina Работы 0 Чаты График Выйти S_GacMotor…" at bounding box center [784, 389] width 1568 height 778
click at [152, 162] on button "Выполнен" at bounding box center [142, 162] width 40 height 12
type textarea "x"
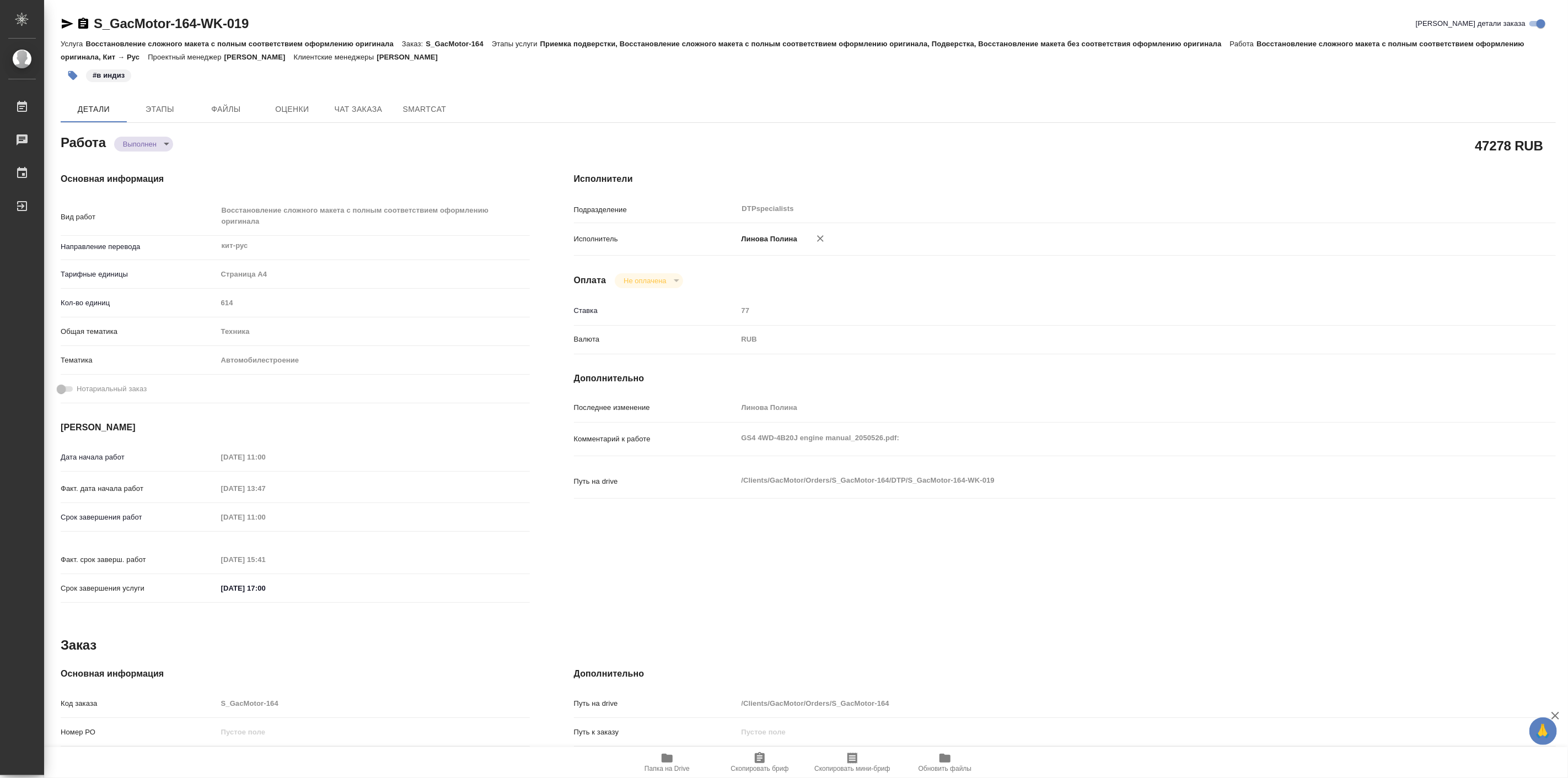
type textarea "x"
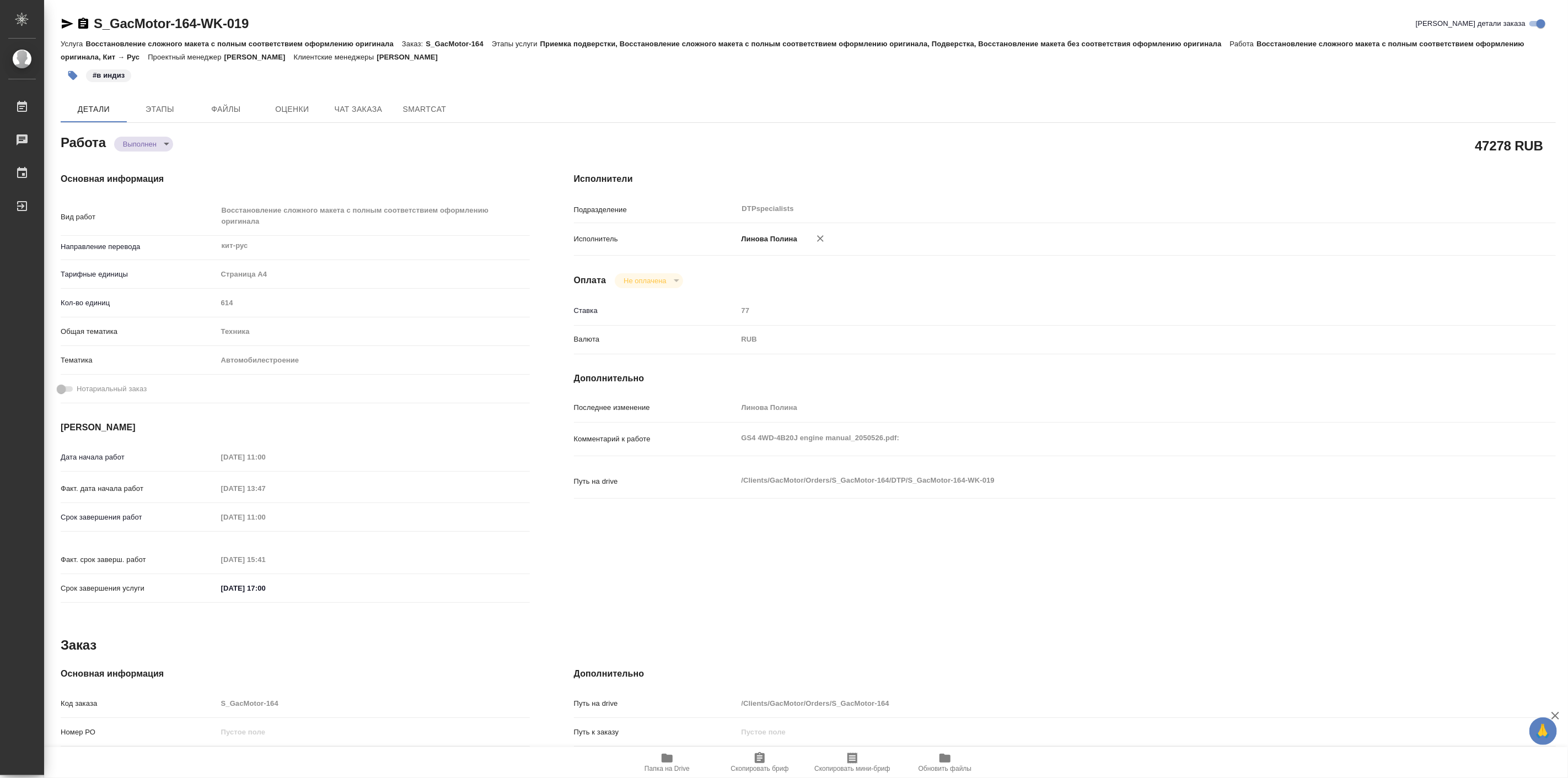
type textarea "x"
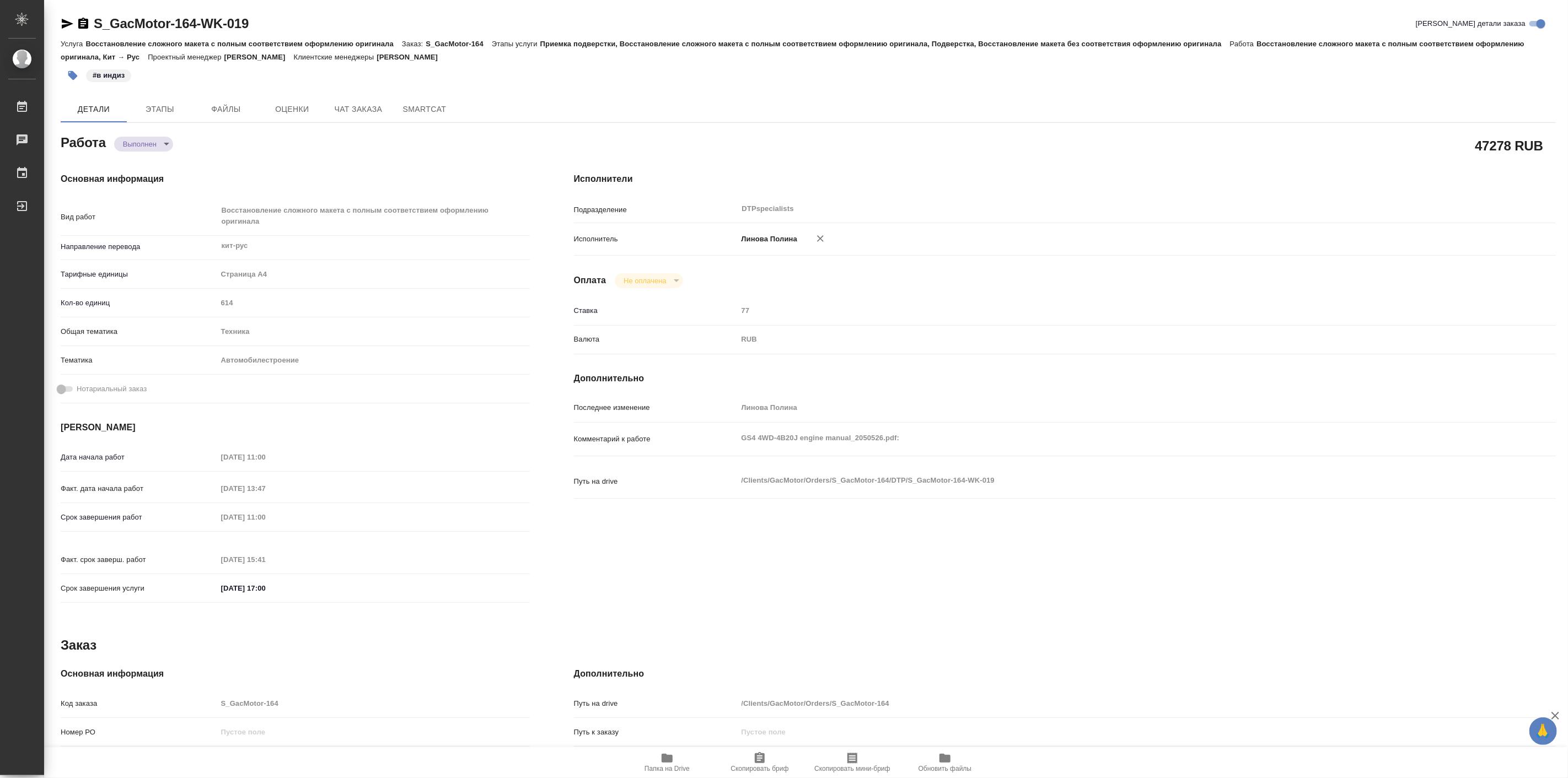
type textarea "x"
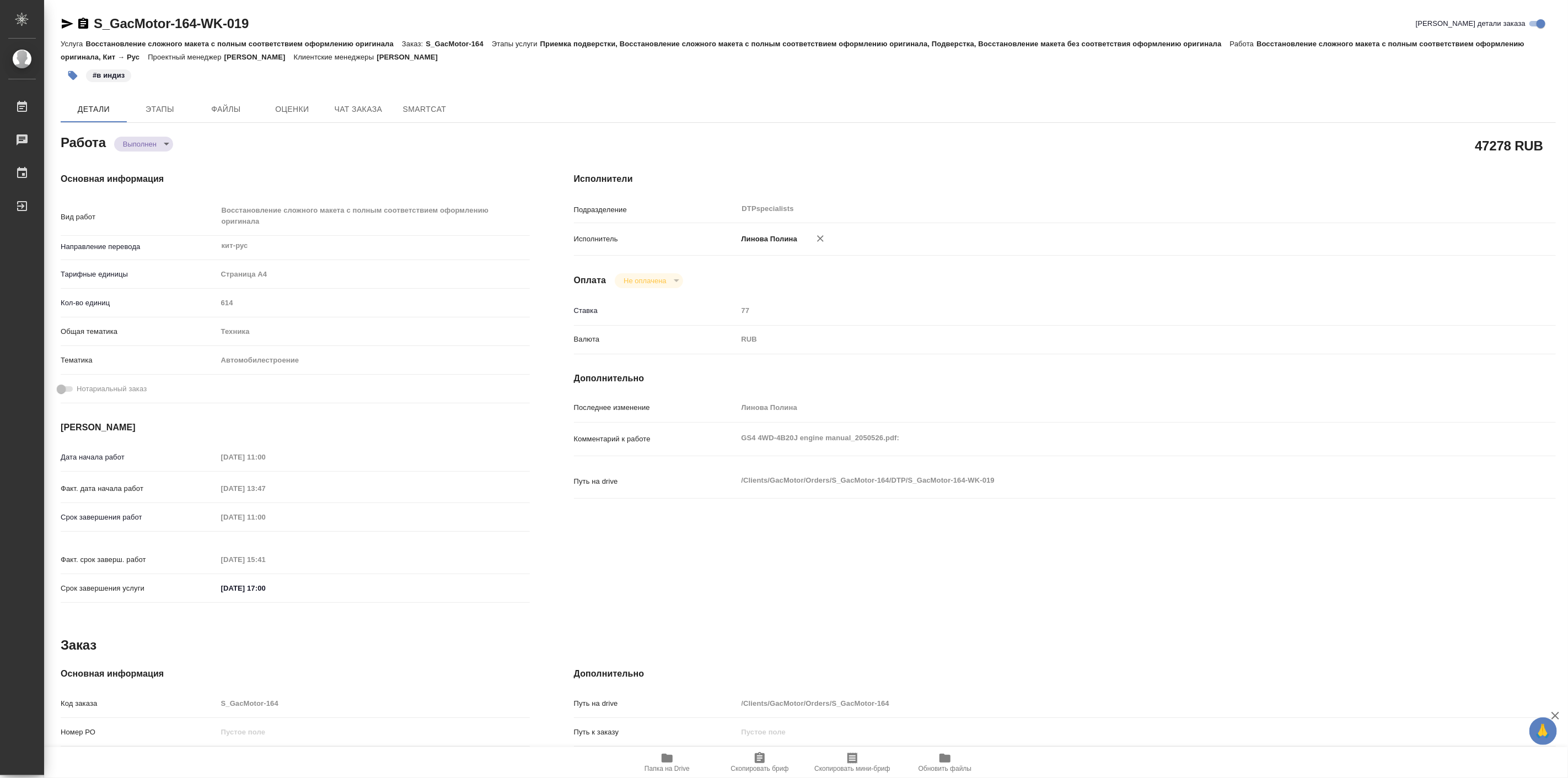
type textarea "x"
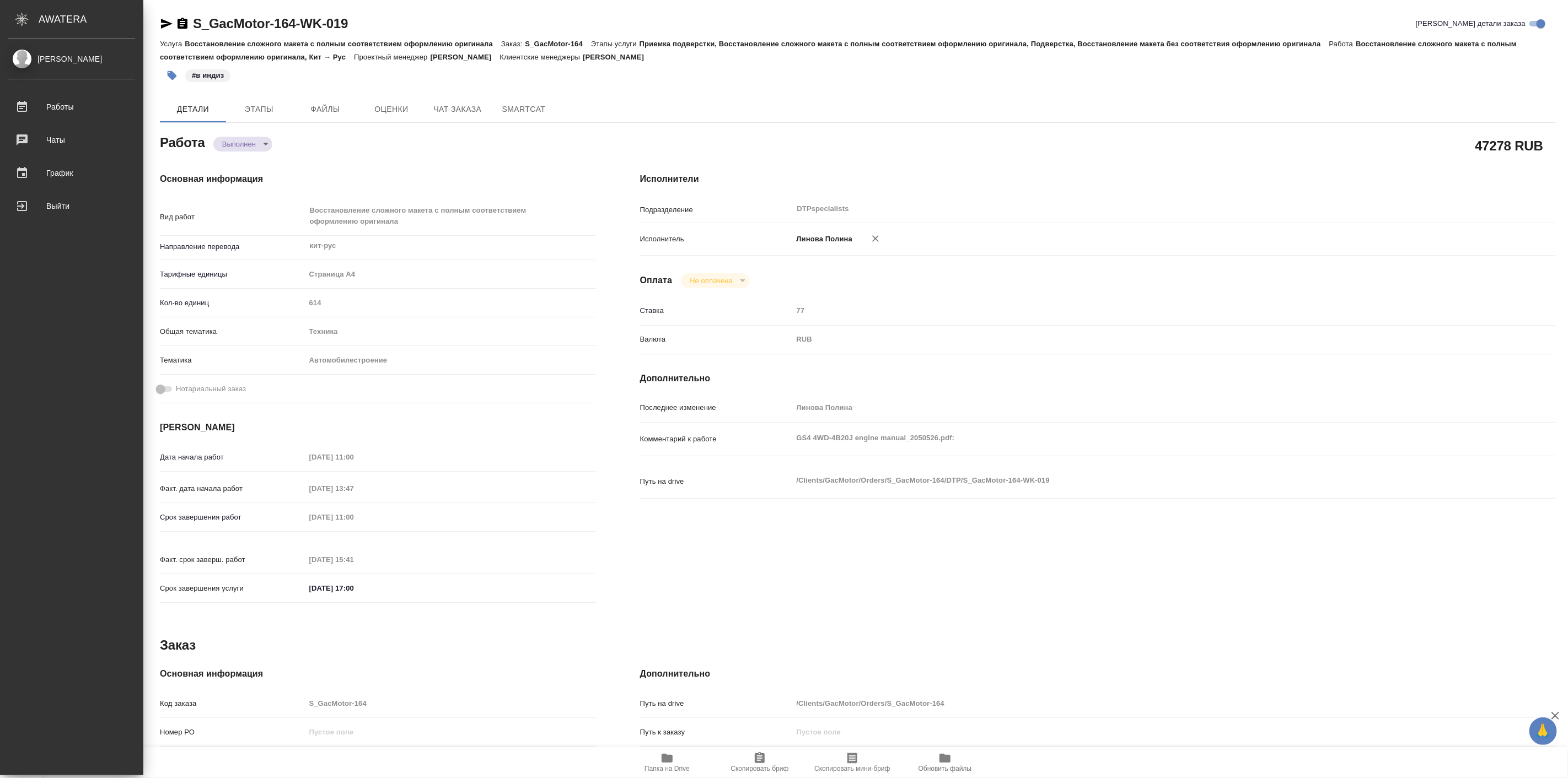
type textarea "x"
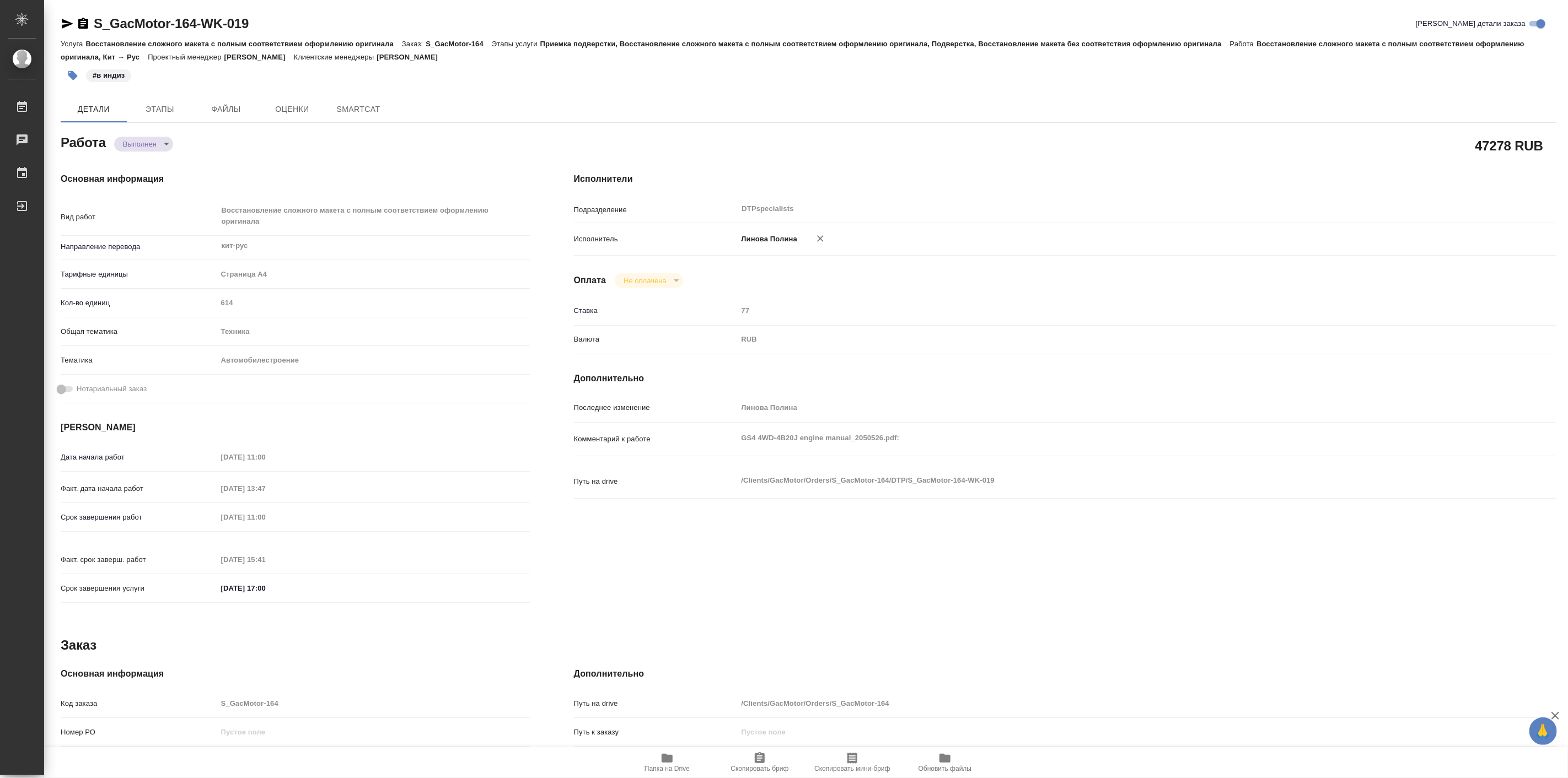
type textarea "x"
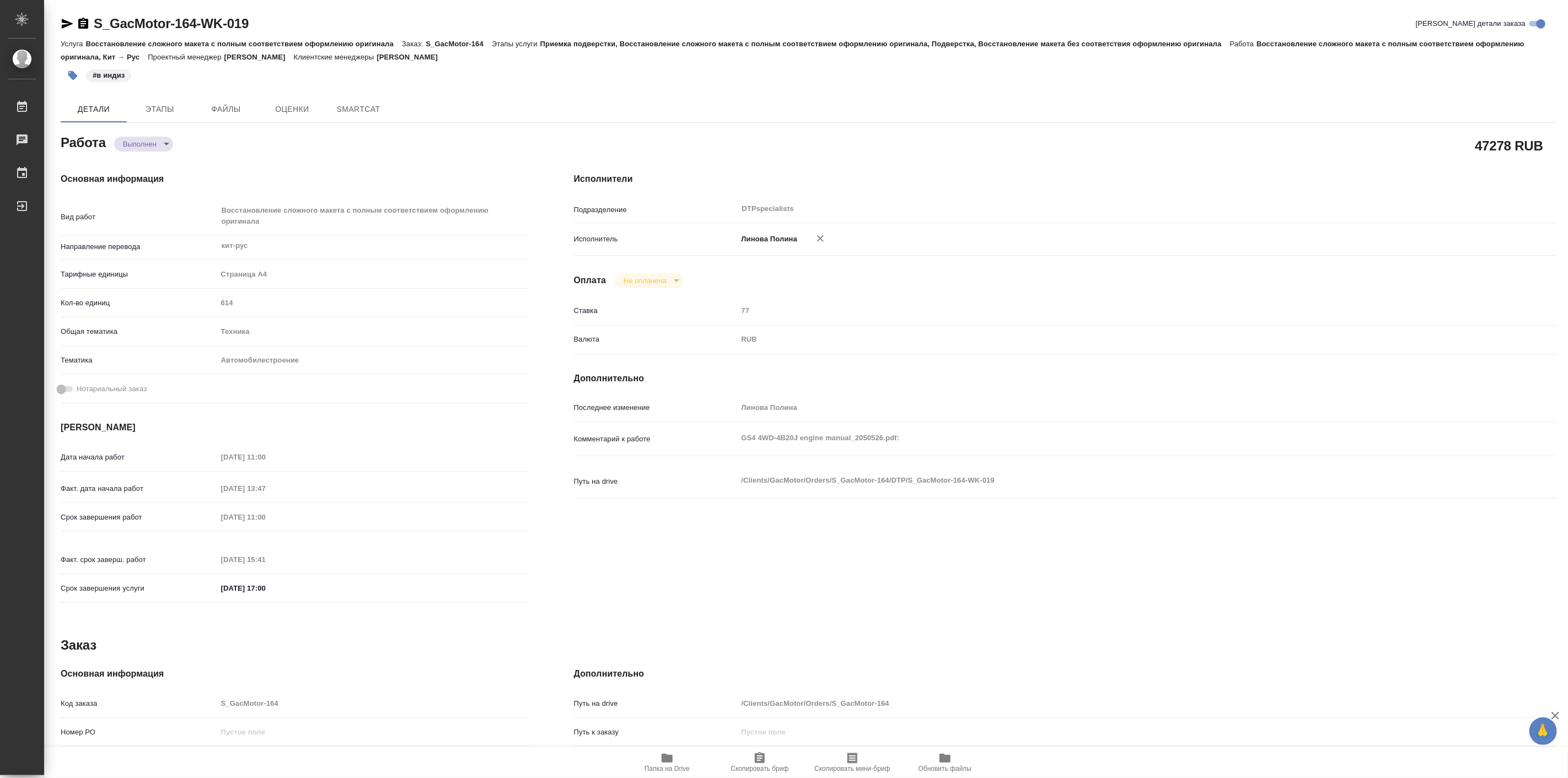
type textarea "x"
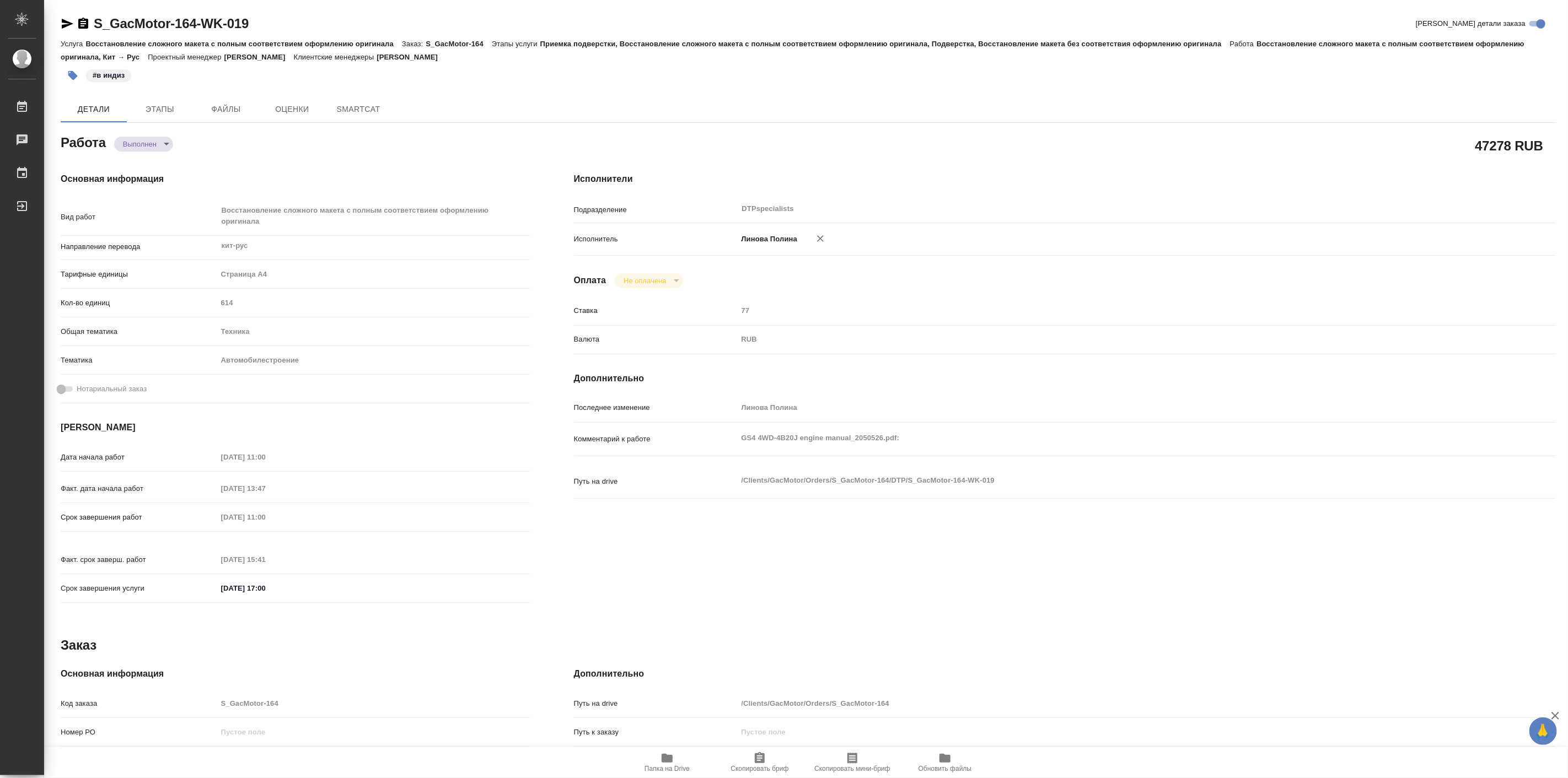
type textarea "x"
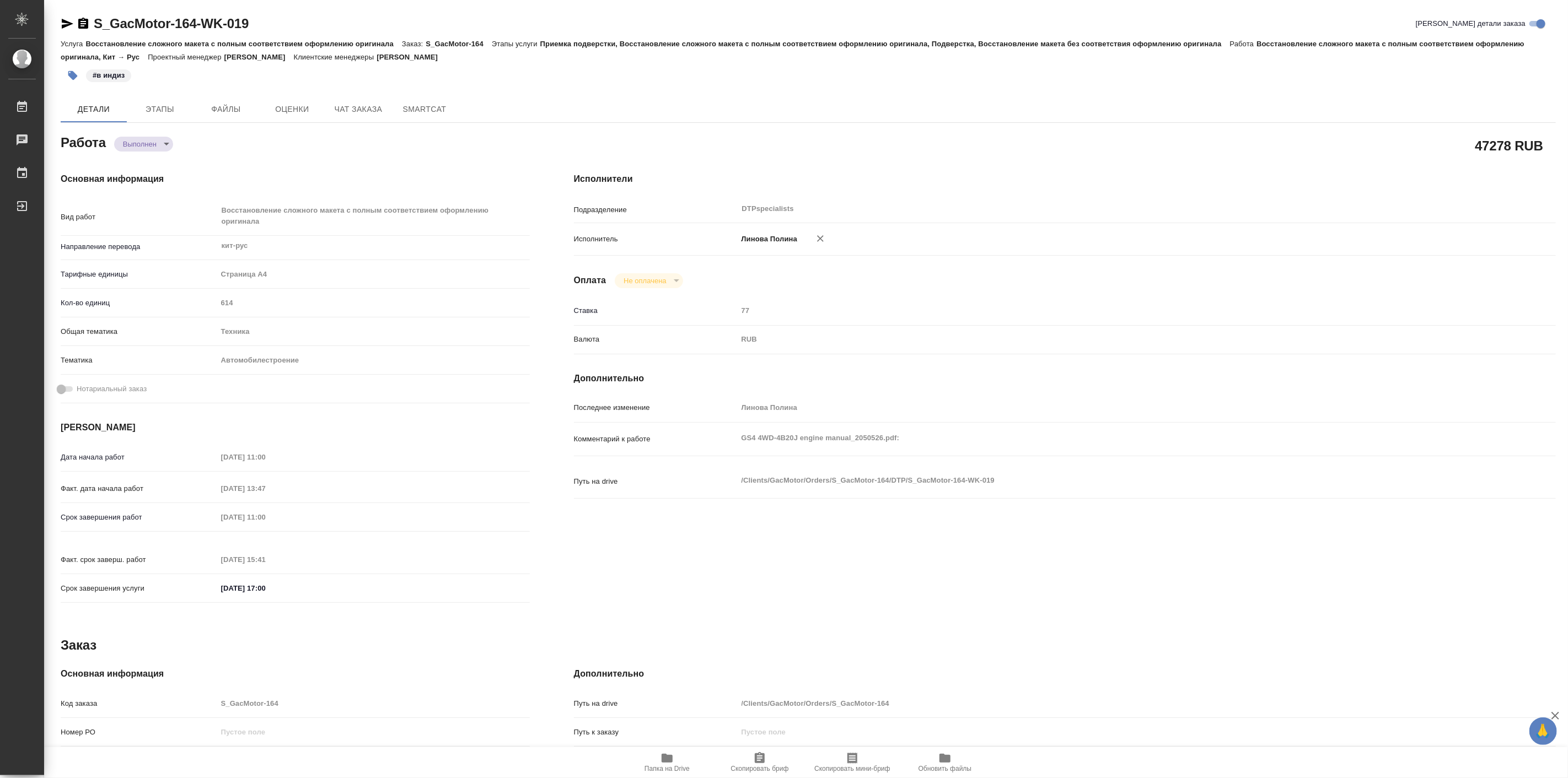
type textarea "x"
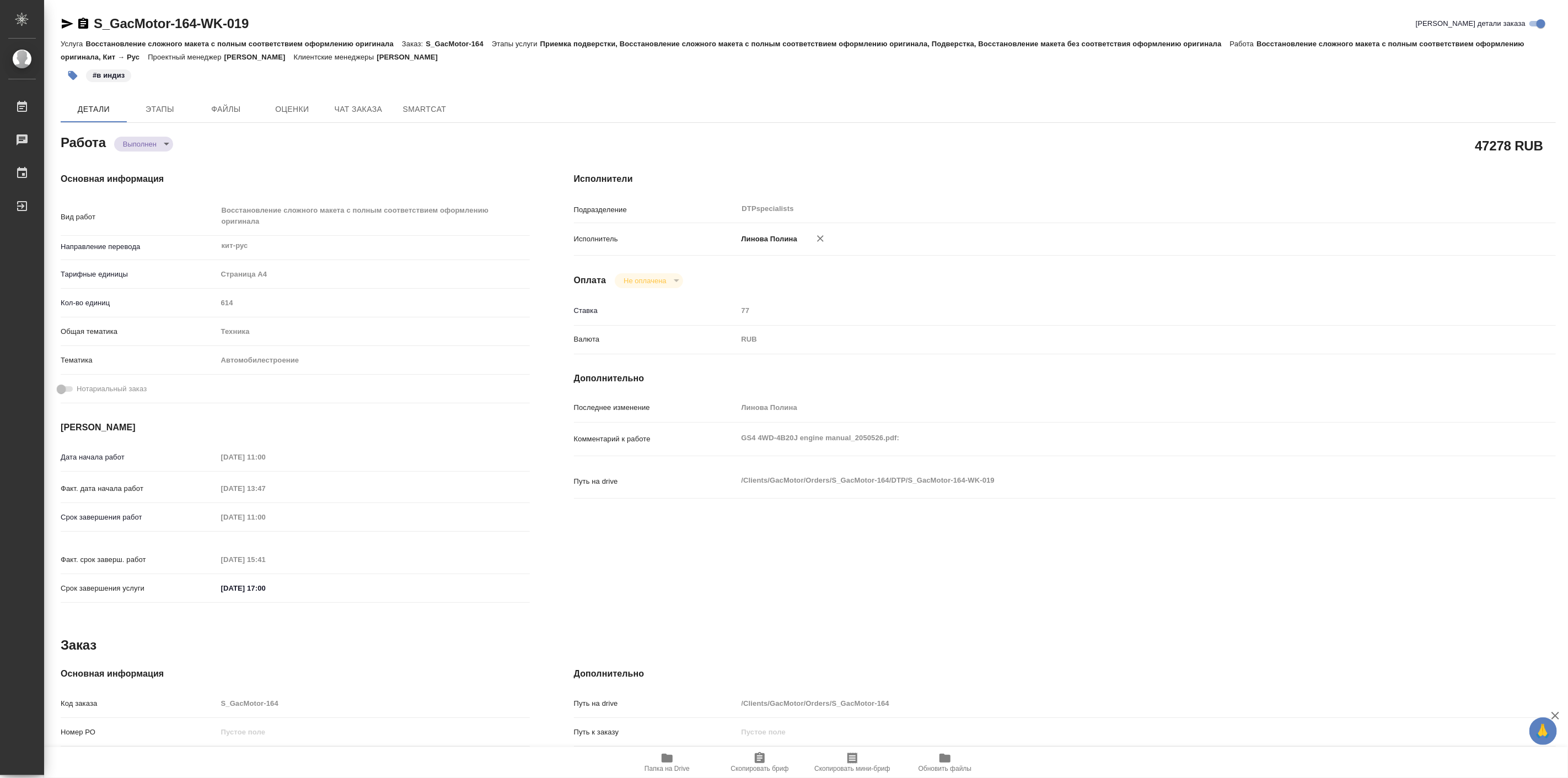
type textarea "x"
